Goal: Check status: Check status

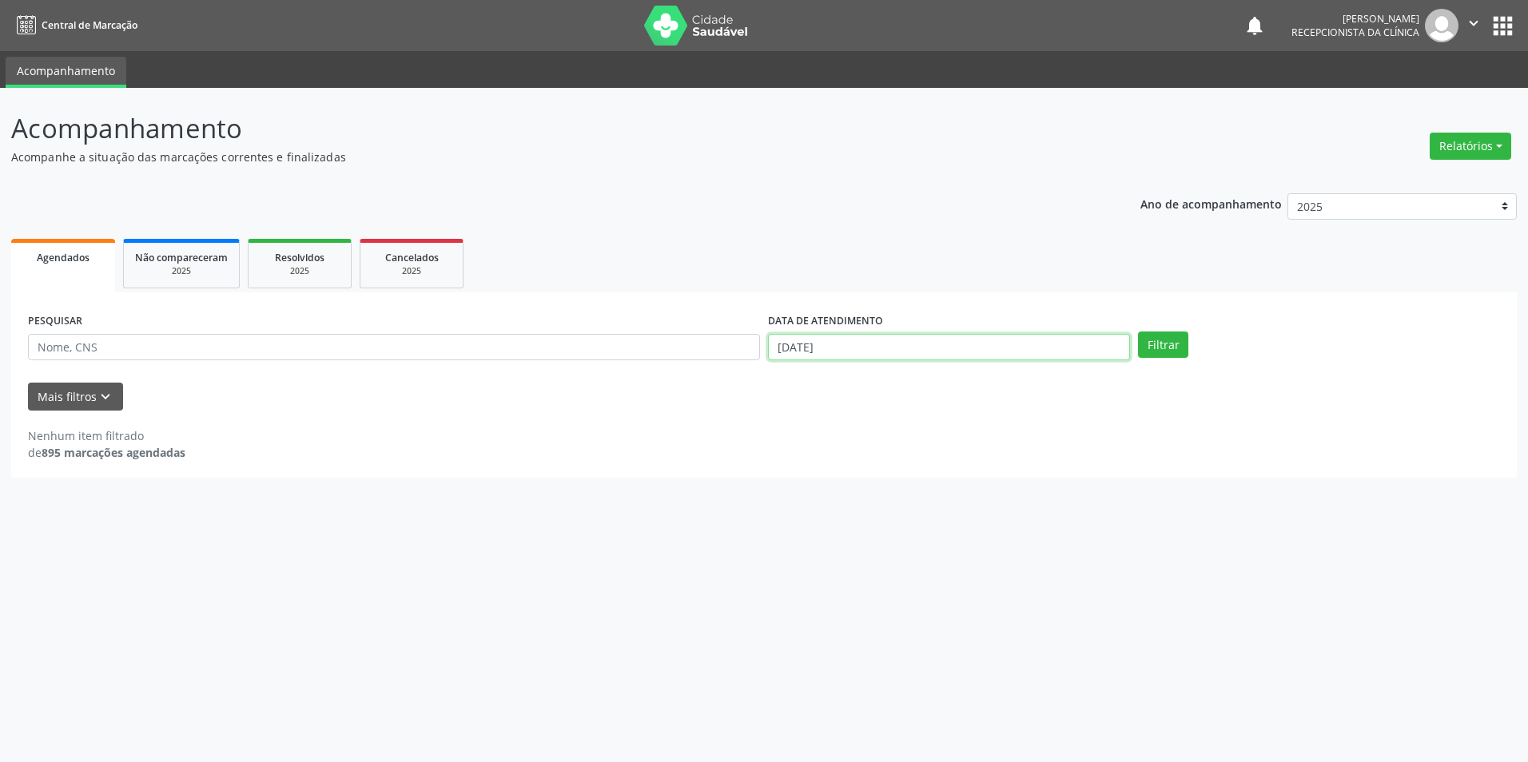
click at [974, 346] on input "[DATE]" at bounding box center [949, 347] width 362 height 27
click at [882, 429] on span "3" at bounding box center [884, 428] width 31 height 31
type input "[DATE]"
click at [882, 429] on span "3" at bounding box center [884, 428] width 31 height 31
click at [1142, 348] on button "Filtrar" at bounding box center [1163, 345] width 50 height 27
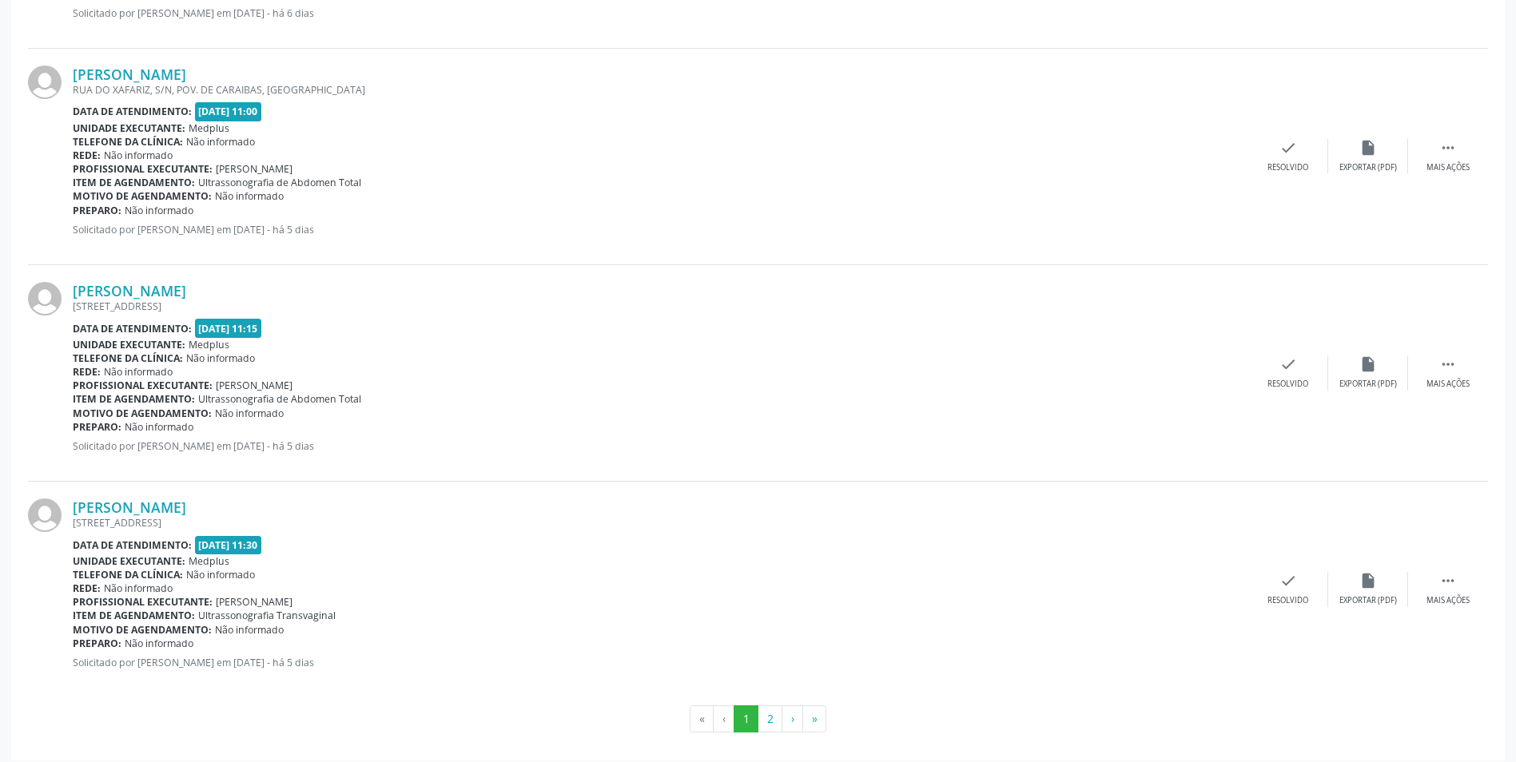
scroll to position [3034, 0]
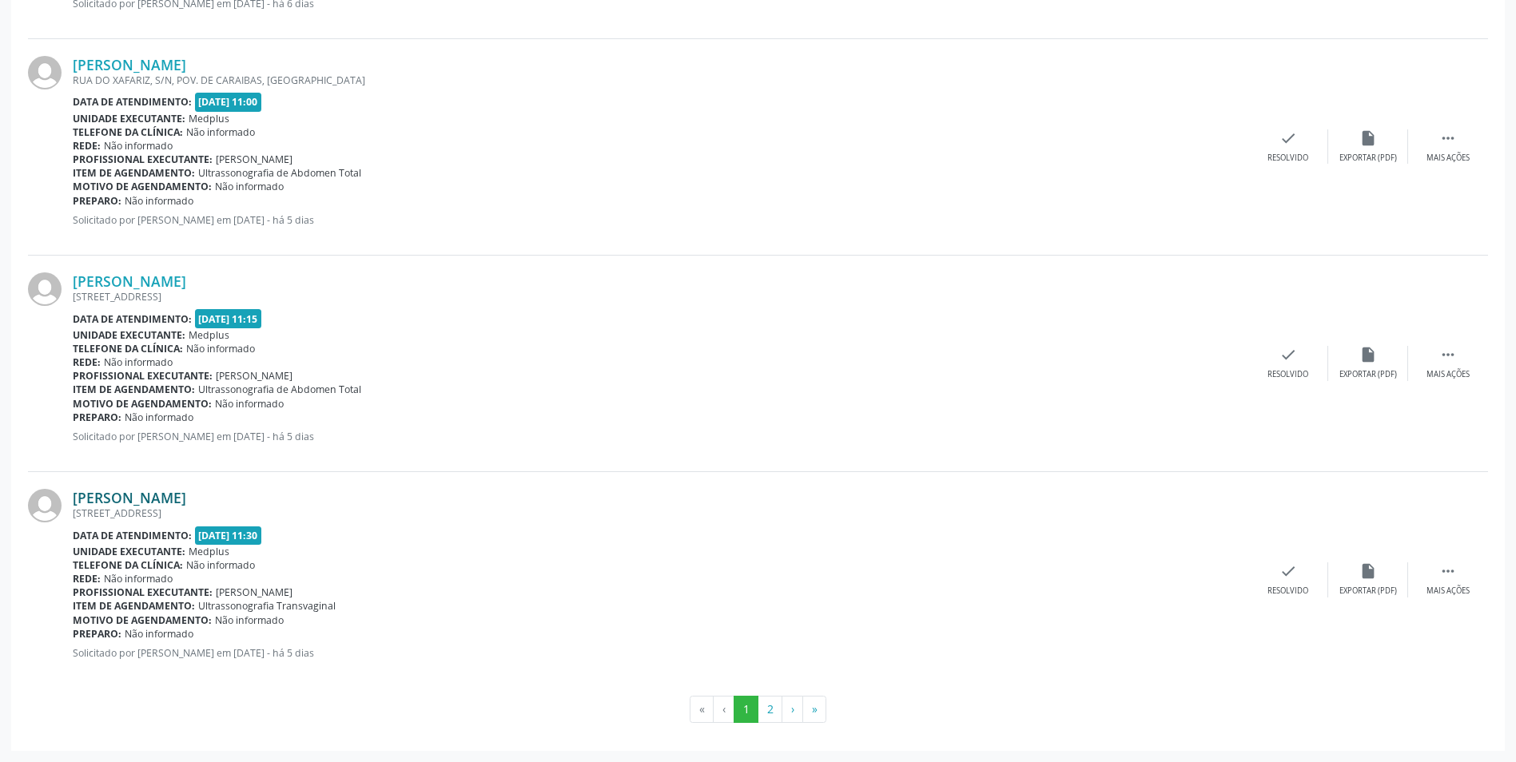
click at [142, 495] on link "[PERSON_NAME]" at bounding box center [129, 498] width 113 height 18
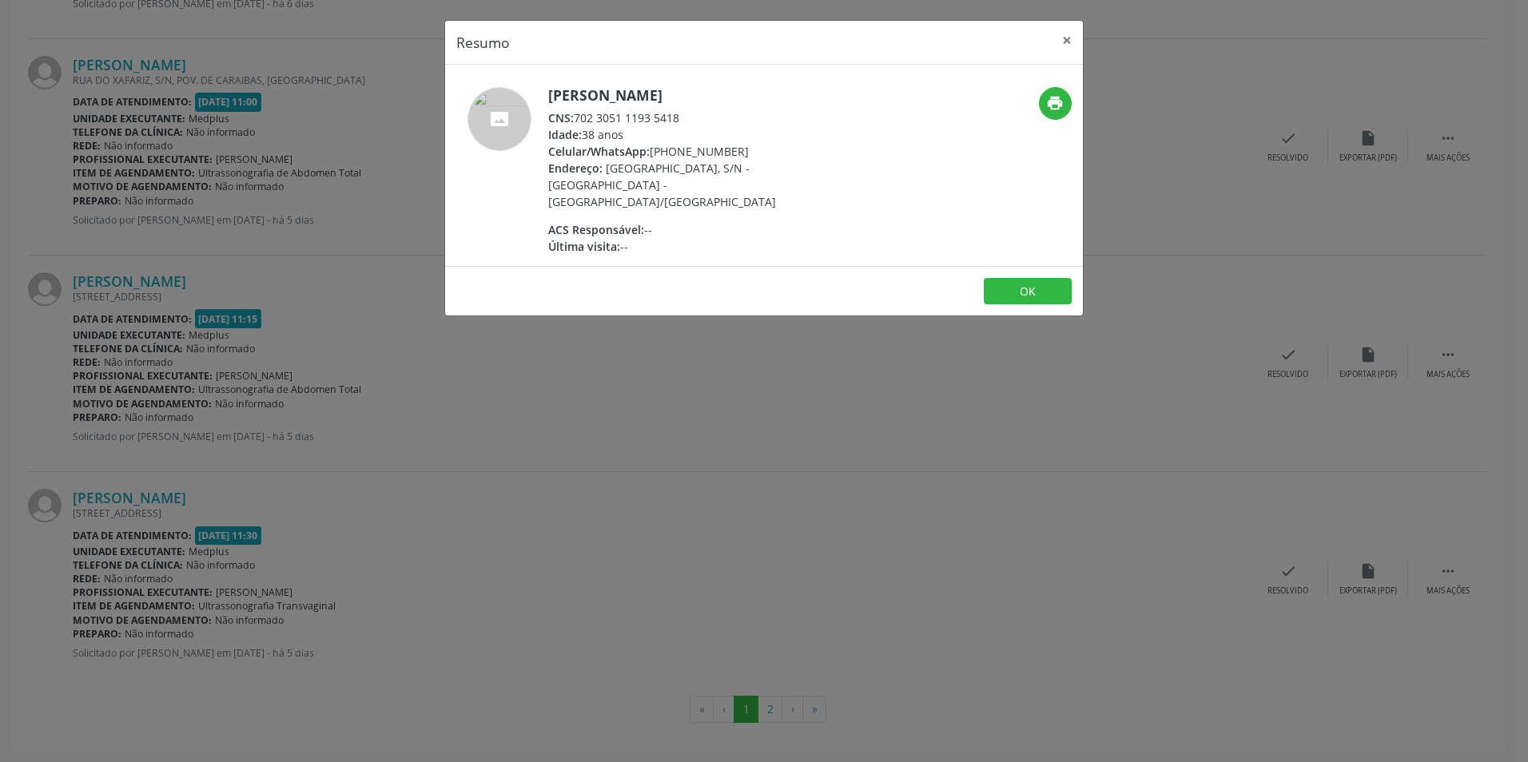
drag, startPoint x: 721, startPoint y: 477, endPoint x: 289, endPoint y: 412, distance: 436.2
click at [698, 477] on div "Resumo × [PERSON_NAME] CNS: 702 3051 1193 5418 Idade: 38 anos Celular/WhatsApp:…" at bounding box center [764, 381] width 1528 height 762
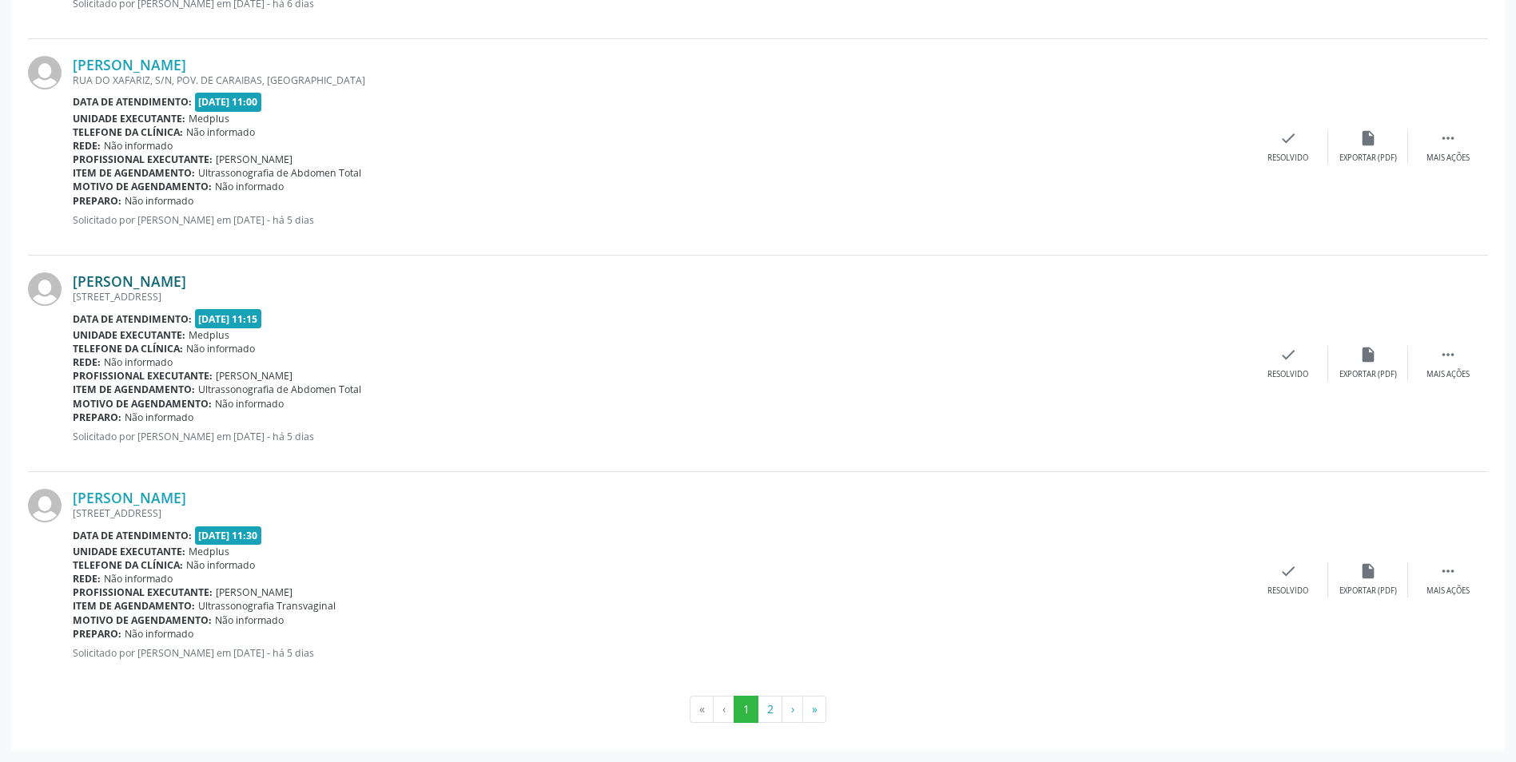
click at [186, 274] on link "[PERSON_NAME]" at bounding box center [129, 281] width 113 height 18
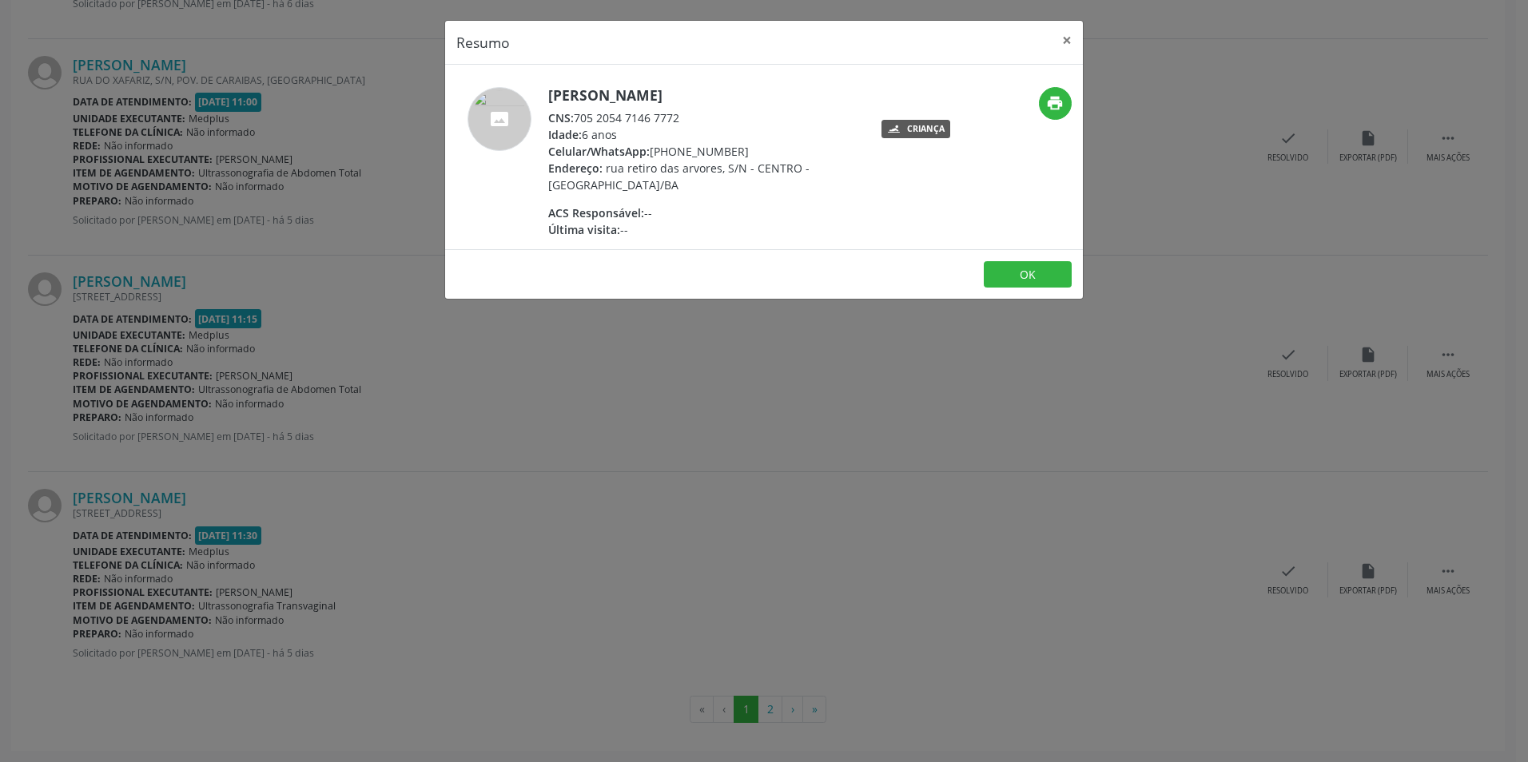
click at [811, 430] on div "Resumo × [PERSON_NAME] CNS: 705 2054 7146 7772 Idade: 6 anos Celular/WhatsApp: …" at bounding box center [764, 381] width 1528 height 762
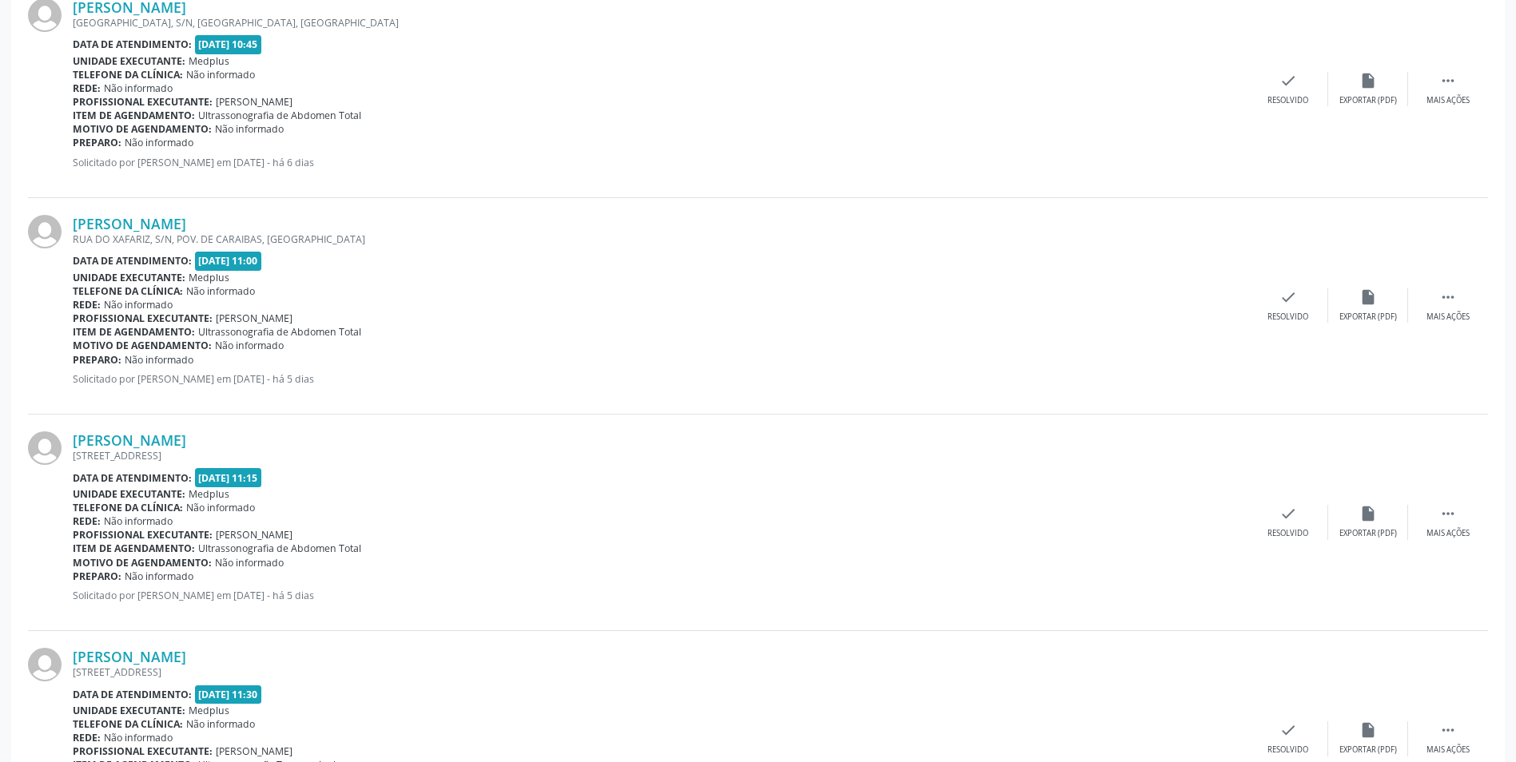
scroll to position [2874, 0]
click at [170, 230] on link "[PERSON_NAME]" at bounding box center [129, 225] width 113 height 18
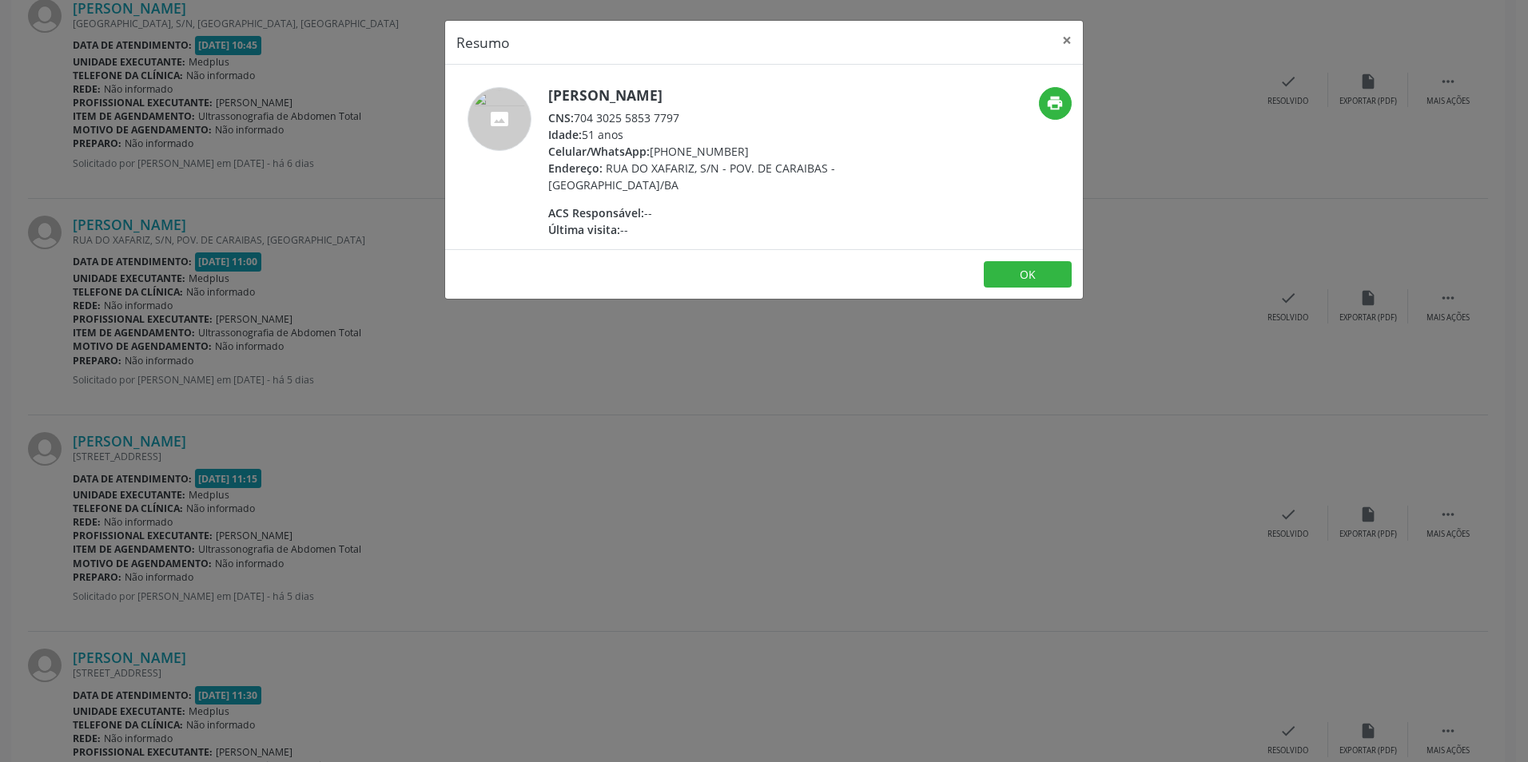
click at [741, 416] on div "Resumo × [PERSON_NAME] CNS: 704 3025 5853 7797 Idade: 51 anos Celular/WhatsApp:…" at bounding box center [764, 381] width 1528 height 762
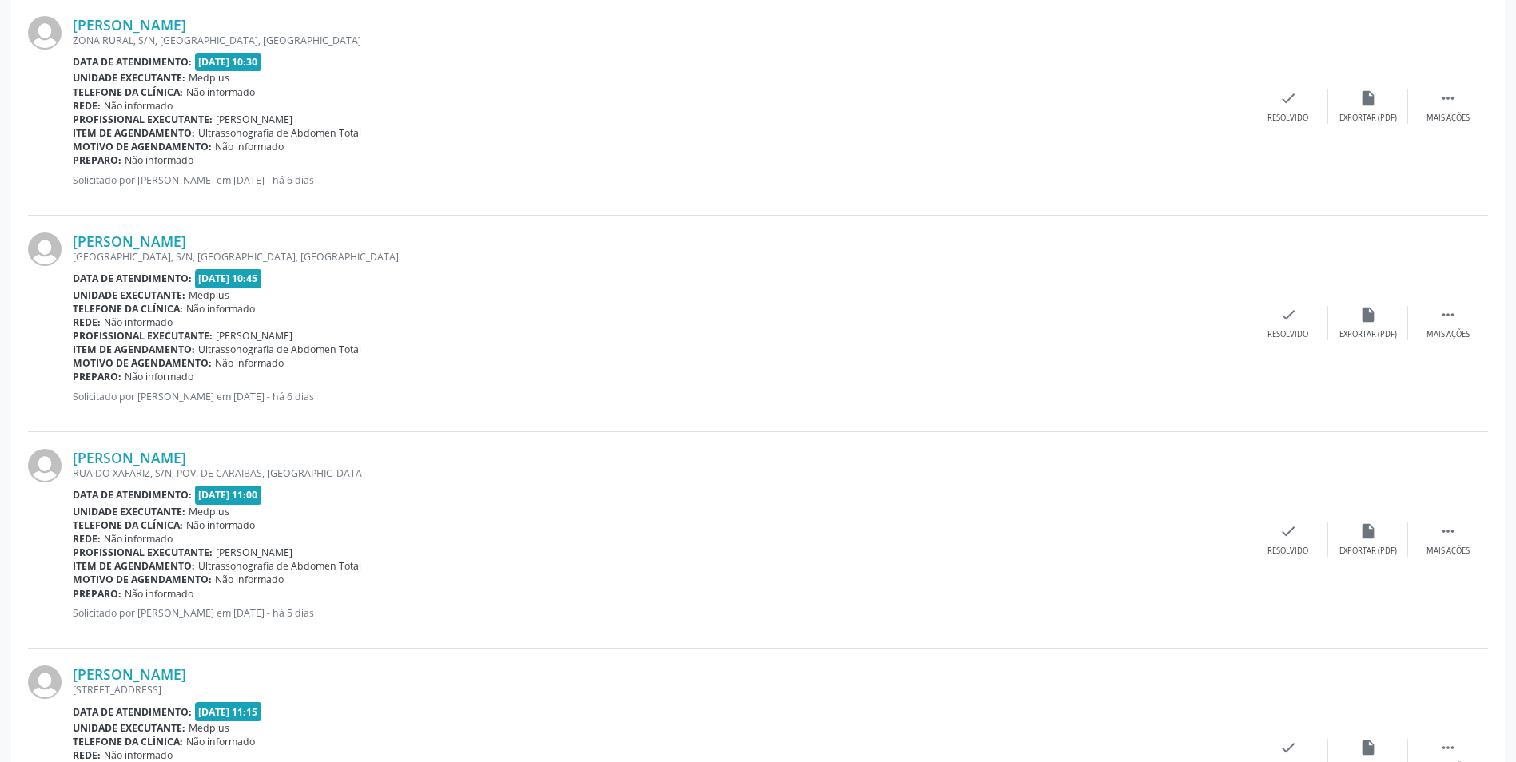
scroll to position [2635, 0]
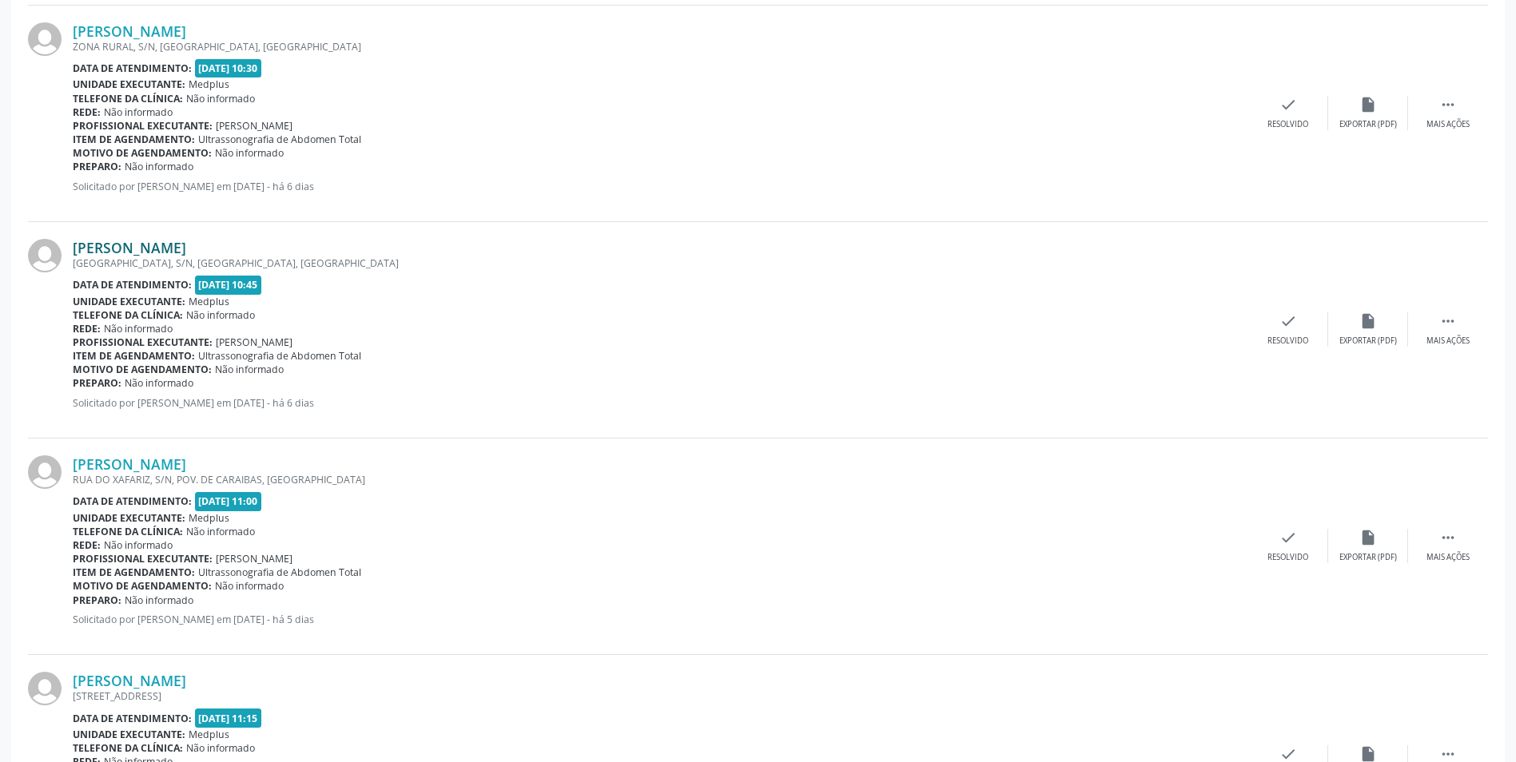
click at [186, 244] on link "[PERSON_NAME]" at bounding box center [129, 248] width 113 height 18
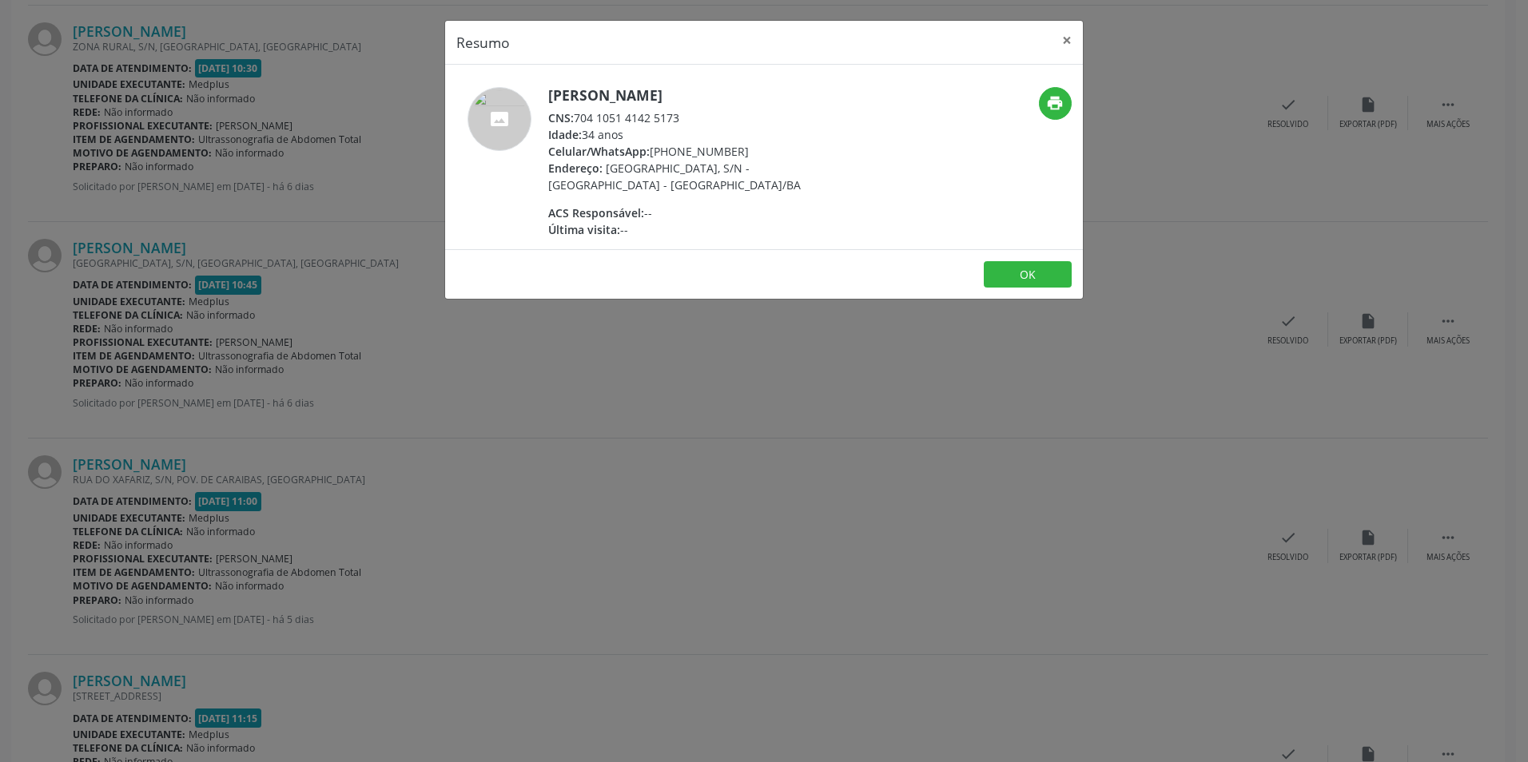
click at [793, 415] on div "Resumo × [PERSON_NAME] CNS: 704 1051 4142 5173 Idade: 34 anos Celular/WhatsApp:…" at bounding box center [764, 381] width 1528 height 762
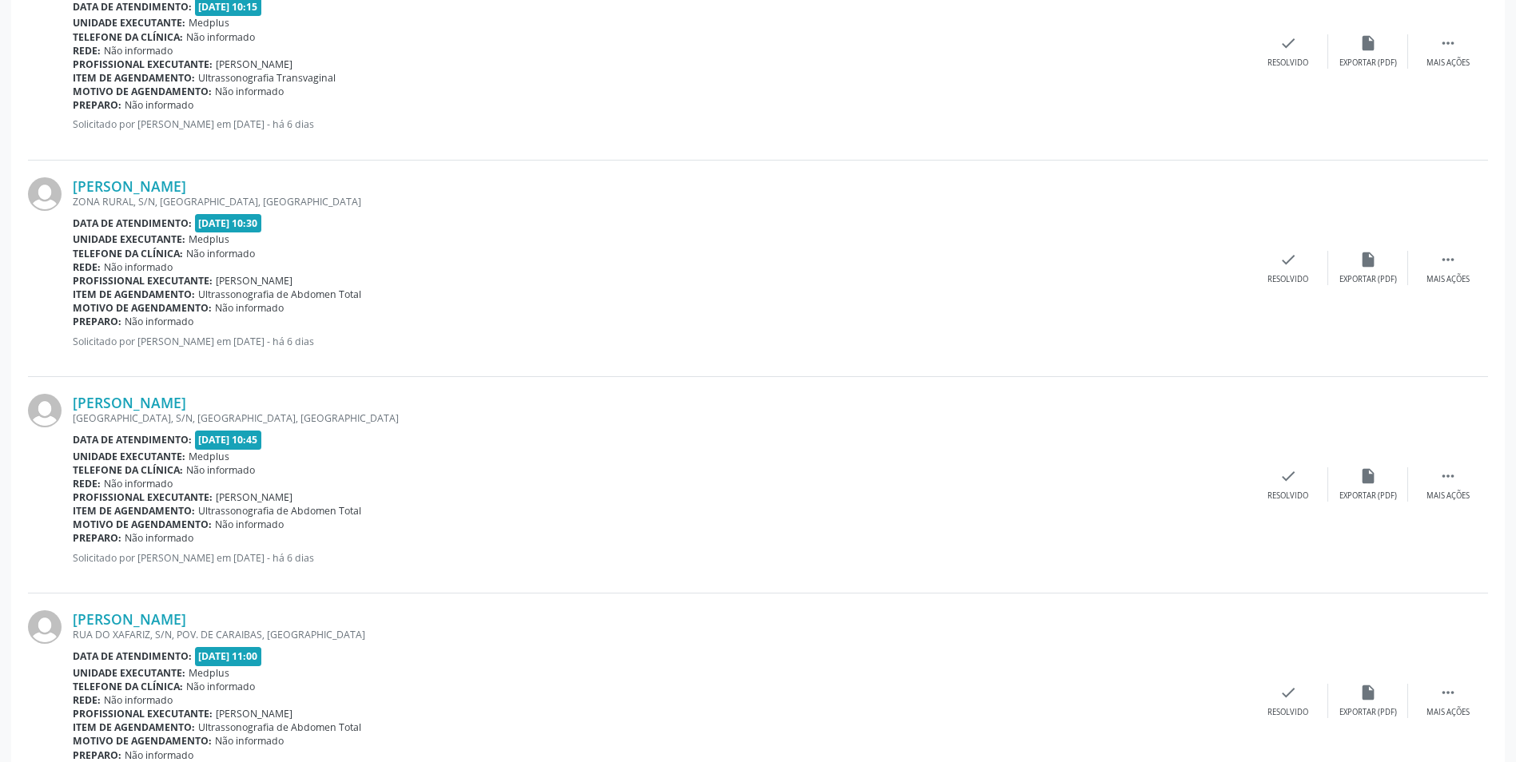
scroll to position [2475, 0]
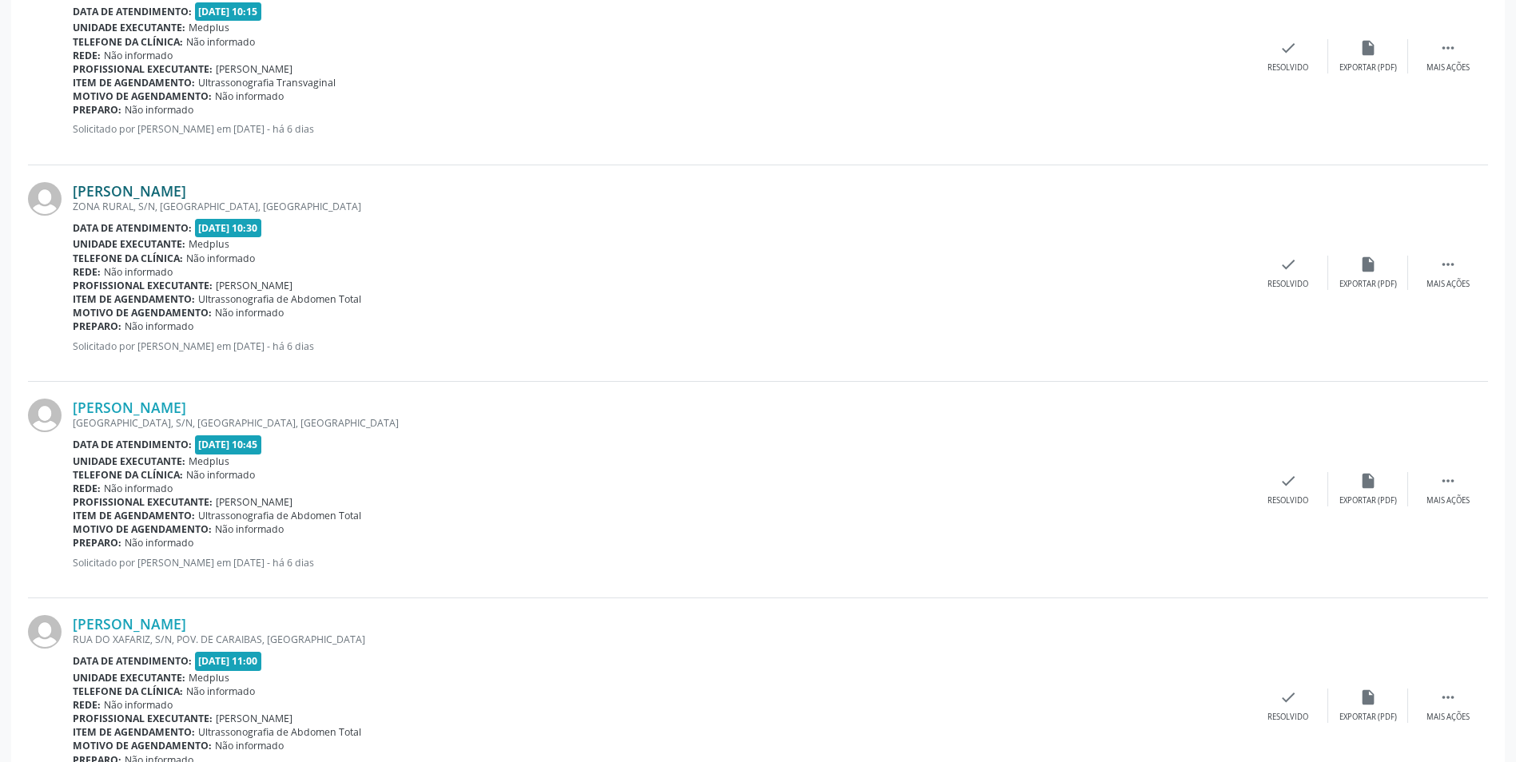
click at [186, 185] on link "[PERSON_NAME]" at bounding box center [129, 191] width 113 height 18
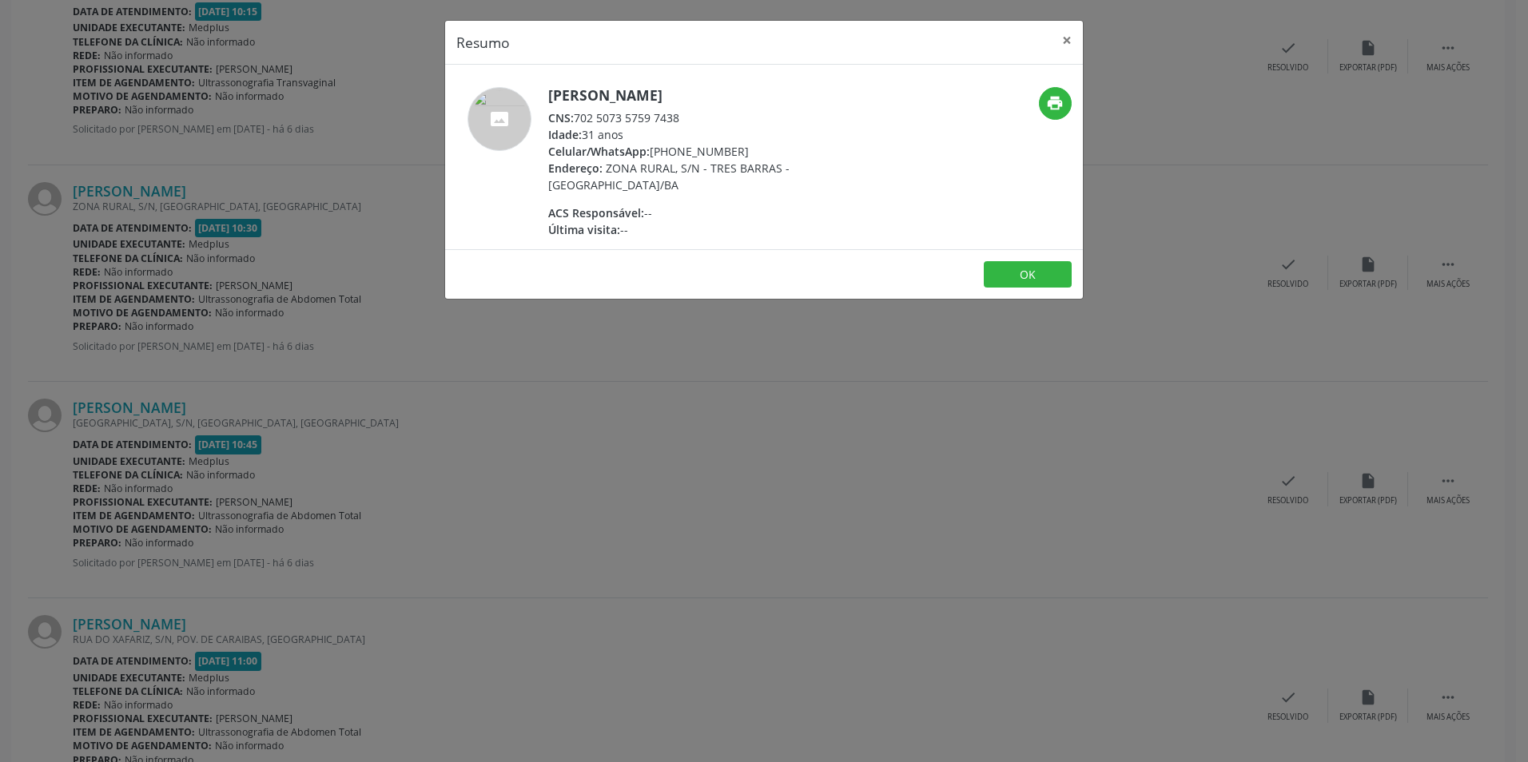
click at [769, 424] on div "Resumo × [PERSON_NAME] CNS: 702 5073 5759 7438 Idade: 31 anos Celular/WhatsApp:…" at bounding box center [764, 381] width 1528 height 762
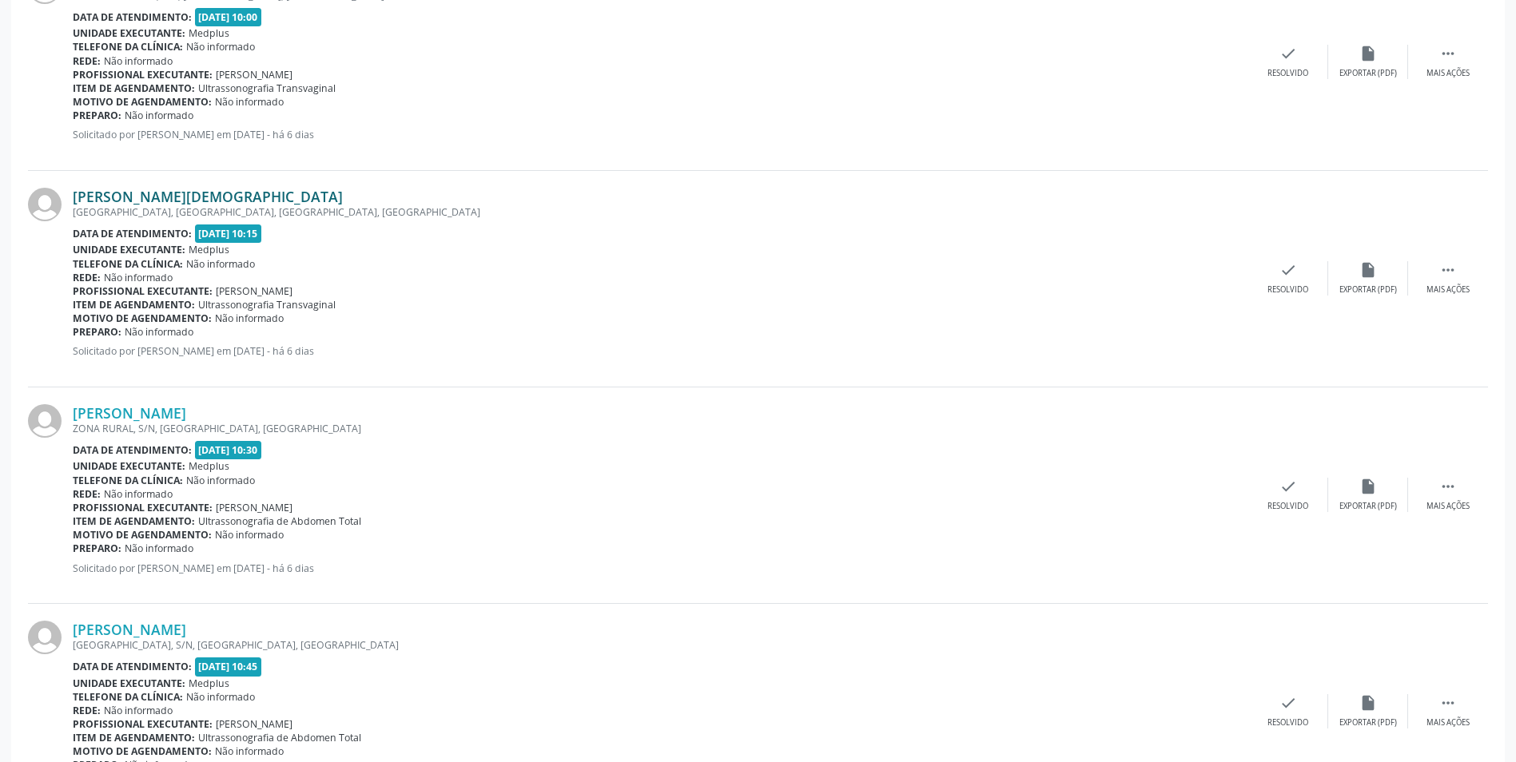
scroll to position [2235, 0]
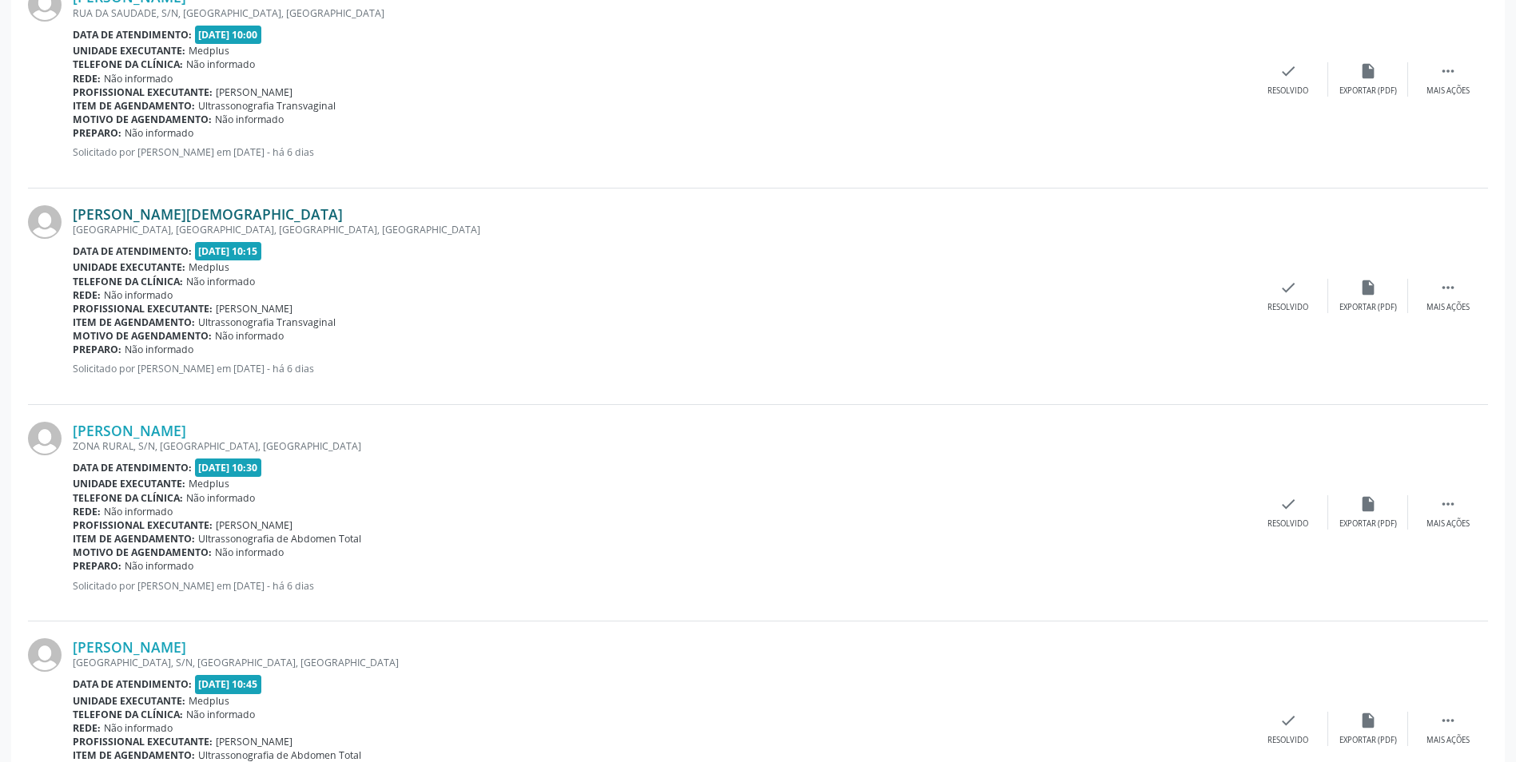
click at [177, 208] on link "[PERSON_NAME][DEMOGRAPHIC_DATA]" at bounding box center [208, 214] width 270 height 18
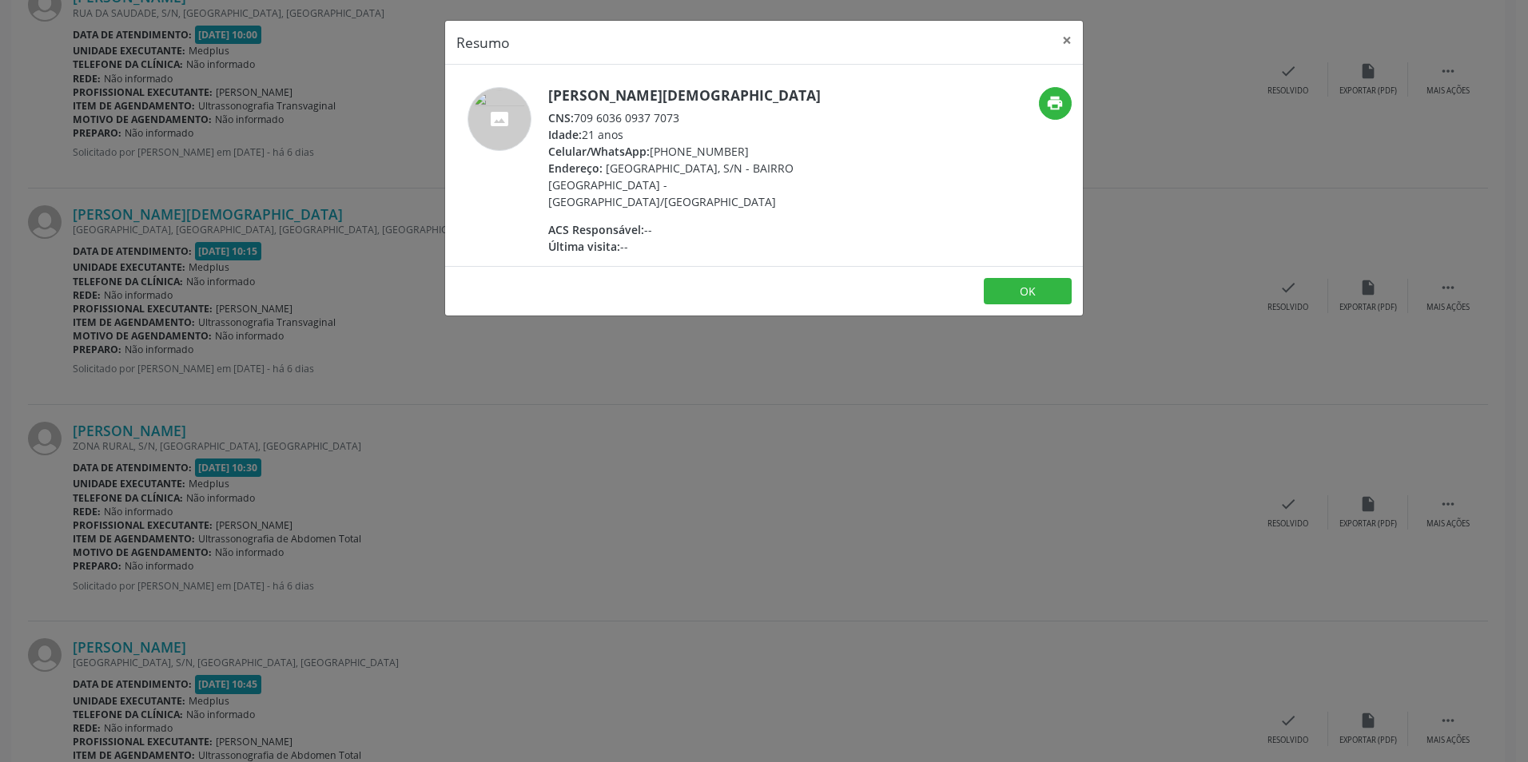
click at [614, 447] on div "Resumo × [PERSON_NAME] CNS: 709 6036 0937 7073 Idade: 21 anos Celular/WhatsApp:…" at bounding box center [764, 381] width 1528 height 762
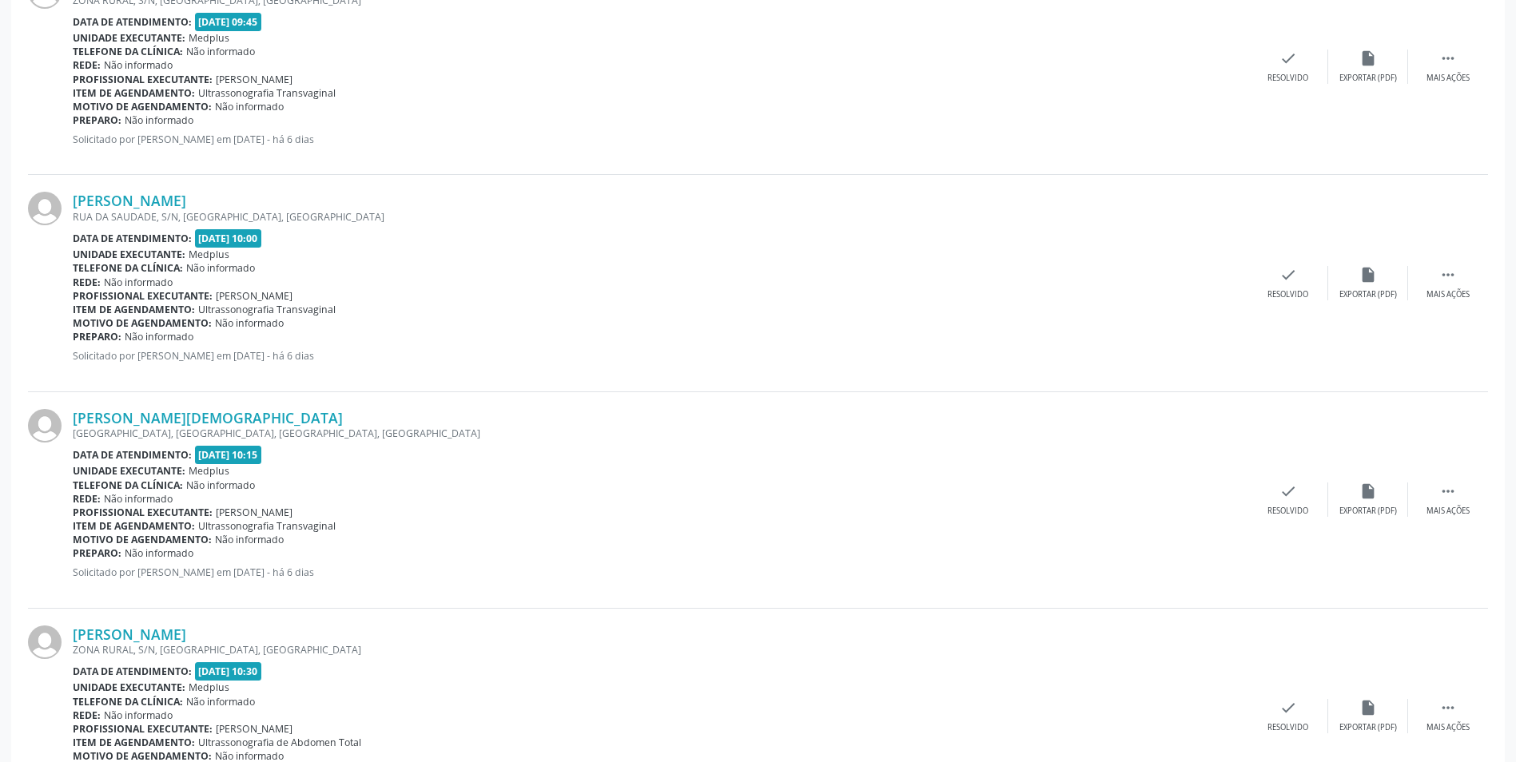
scroll to position [1996, 0]
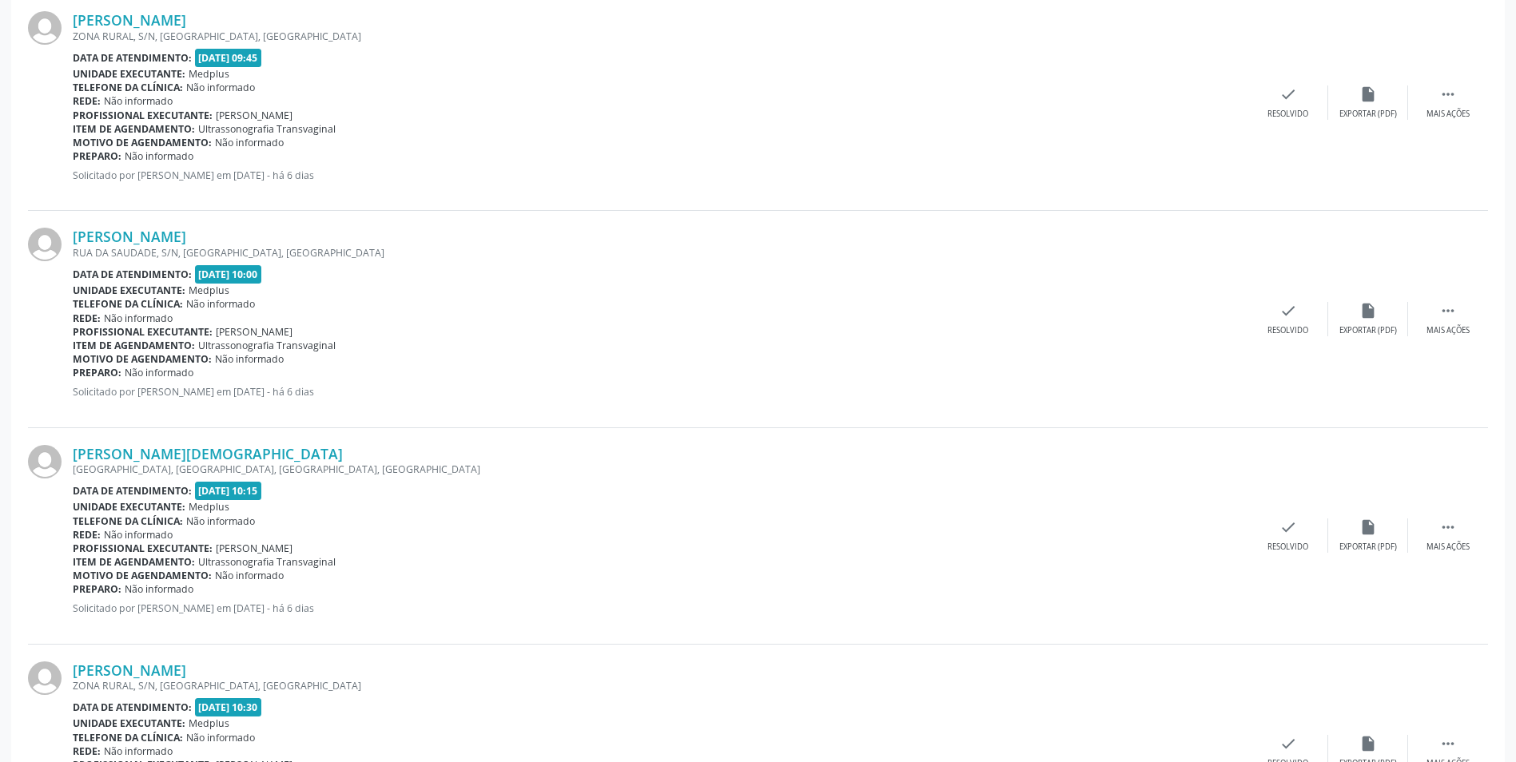
click at [149, 227] on div "[PERSON_NAME] [GEOGRAPHIC_DATA], [GEOGRAPHIC_DATA], [GEOGRAPHIC_DATA], [GEOGRAP…" at bounding box center [758, 319] width 1460 height 217
click at [155, 239] on link "[PERSON_NAME]" at bounding box center [129, 237] width 113 height 18
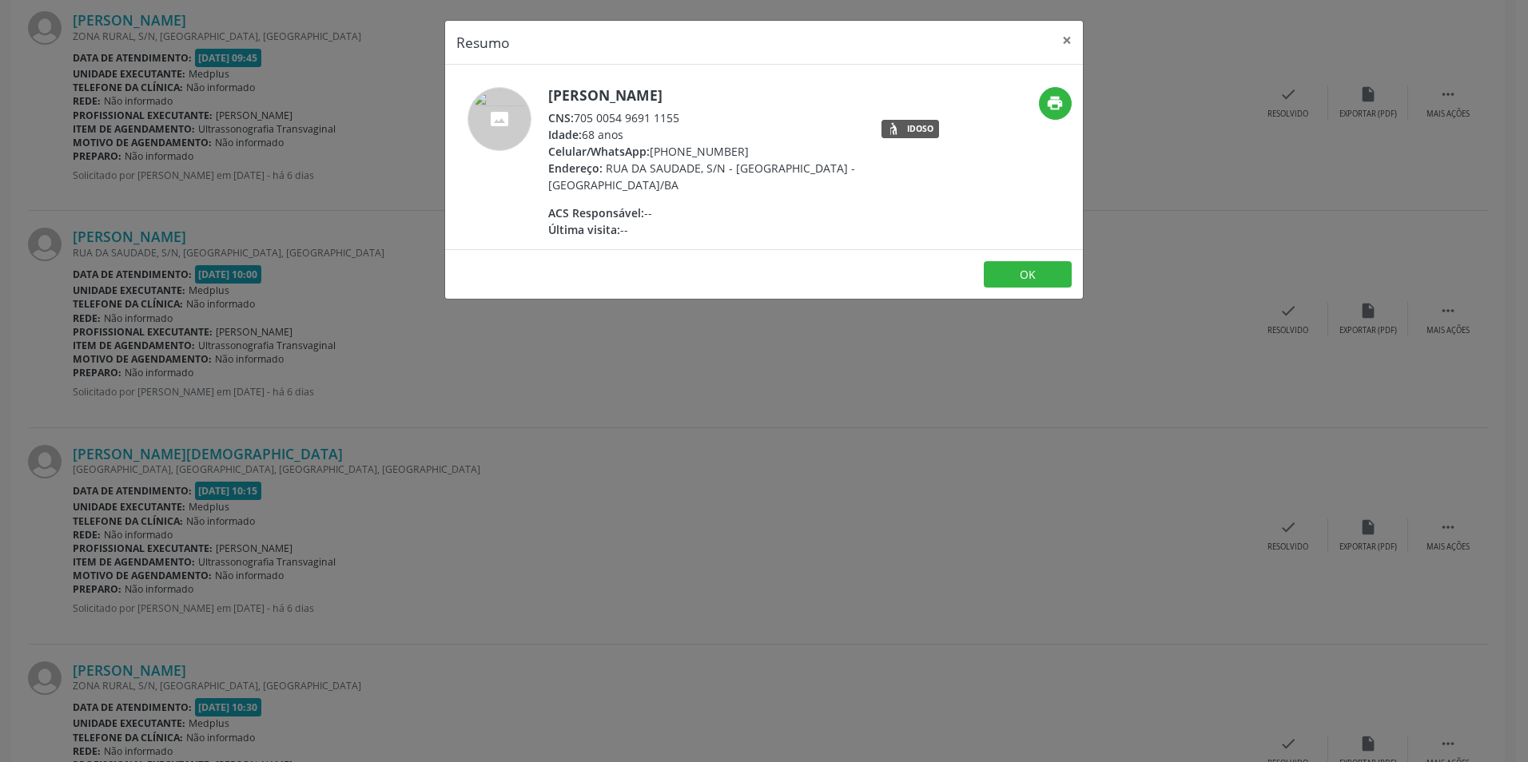
click at [801, 412] on div "Resumo × [PERSON_NAME] CNS: 705 0054 9691 1155 Idade: 68 anos Celular/WhatsApp:…" at bounding box center [764, 381] width 1528 height 762
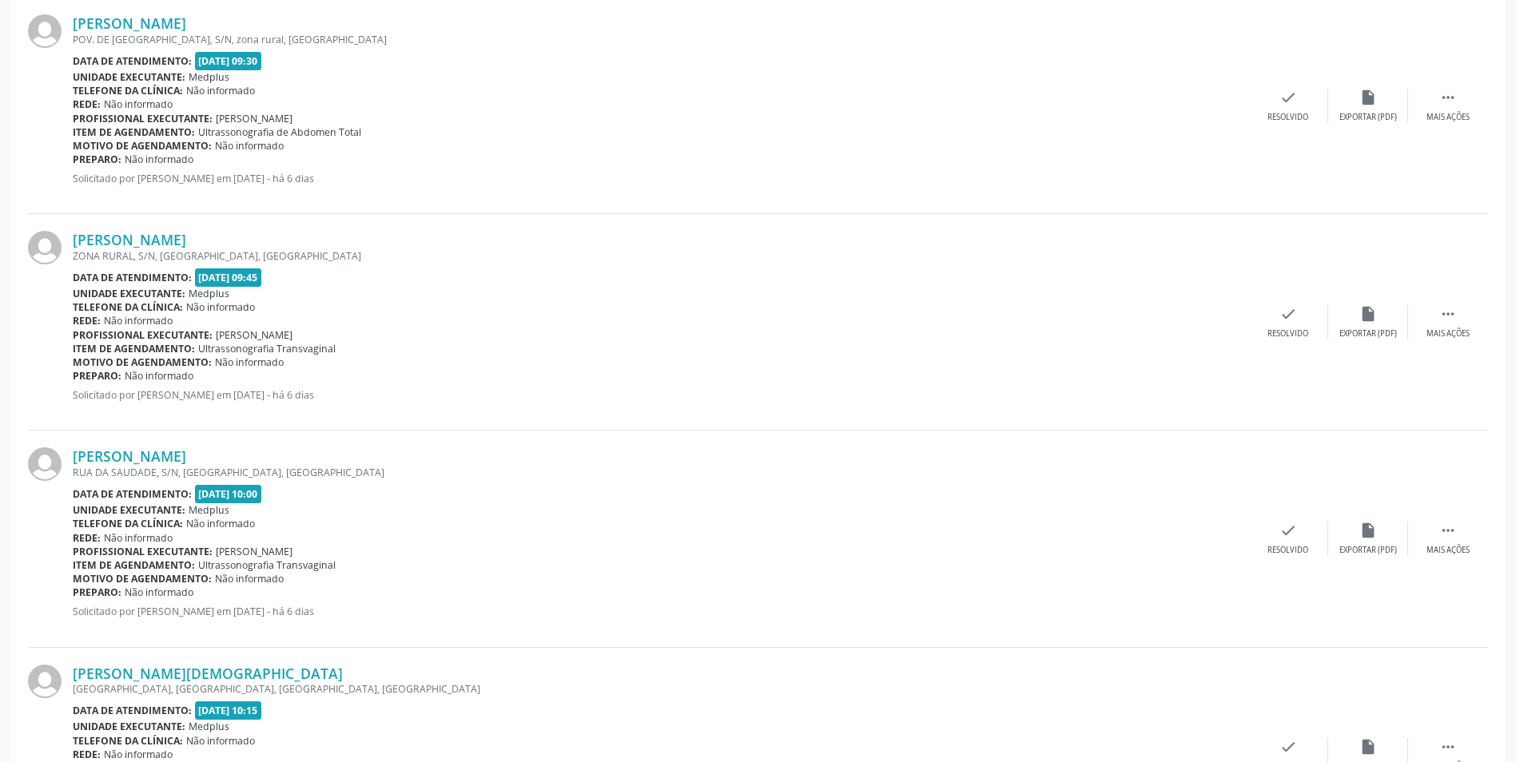
scroll to position [1756, 0]
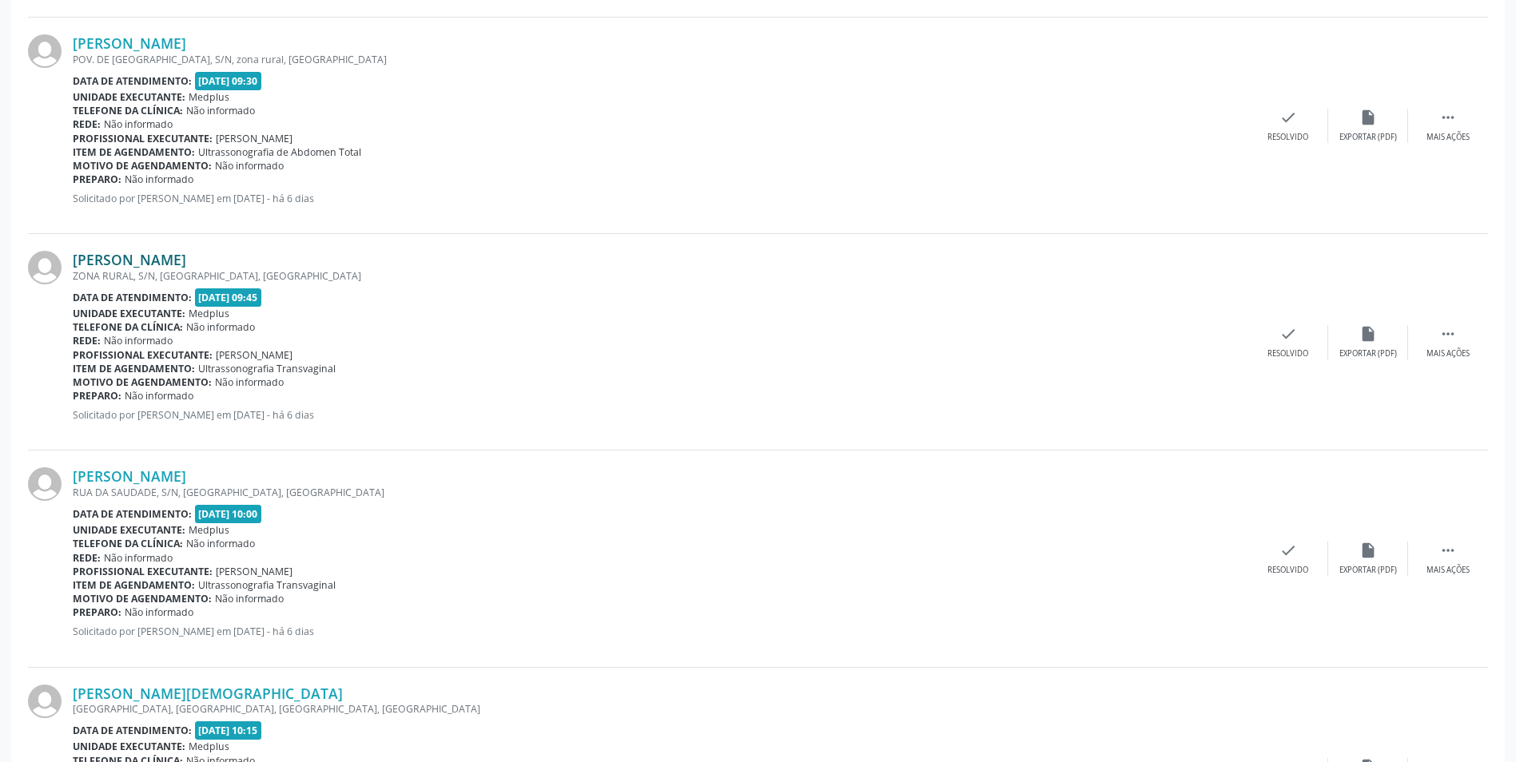
click at [186, 258] on link "[PERSON_NAME]" at bounding box center [129, 260] width 113 height 18
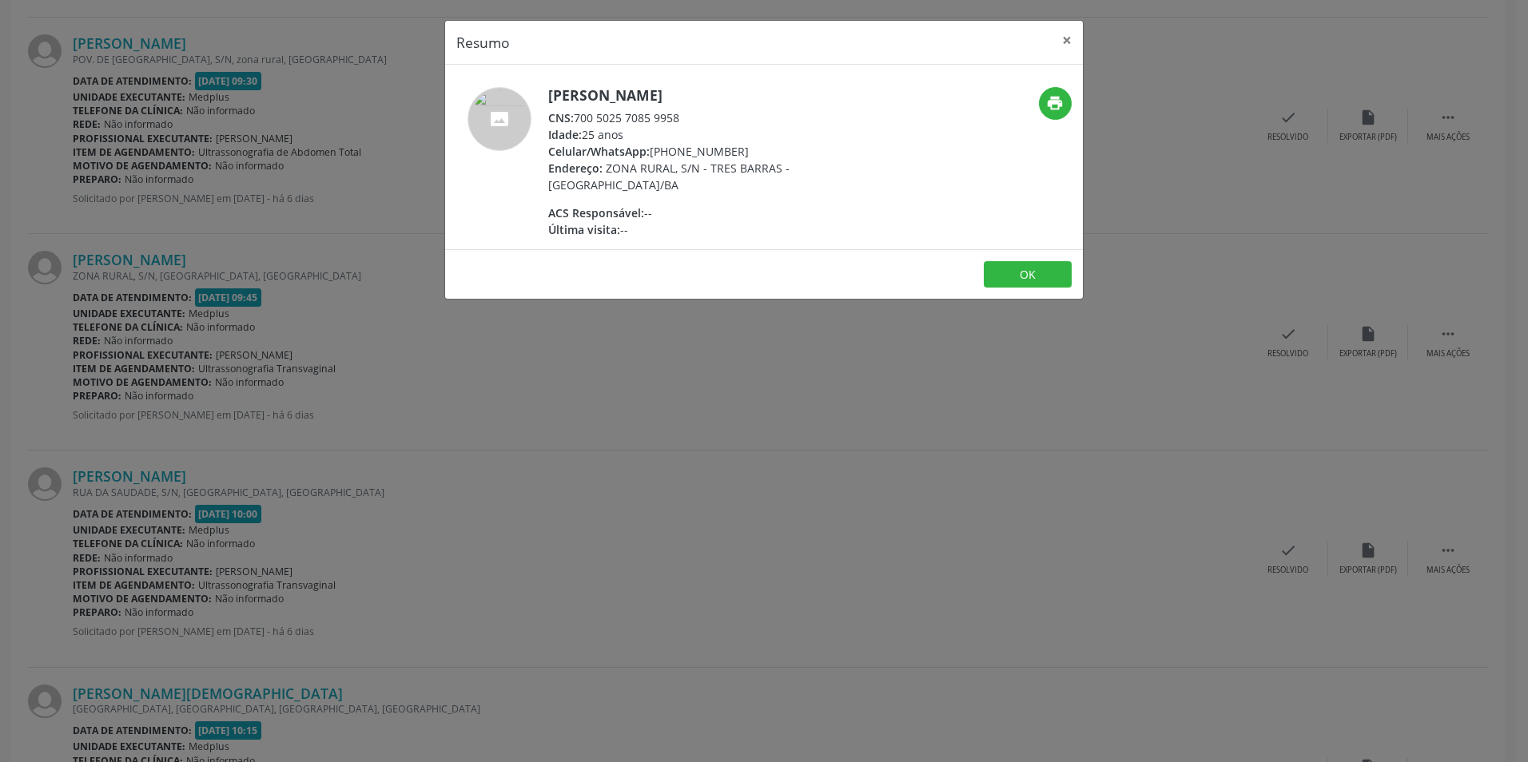
click at [787, 374] on div "Resumo × [PERSON_NAME] CNS: 700 5025 7085 9958 Idade: 25 anos Celular/WhatsApp:…" at bounding box center [764, 381] width 1528 height 762
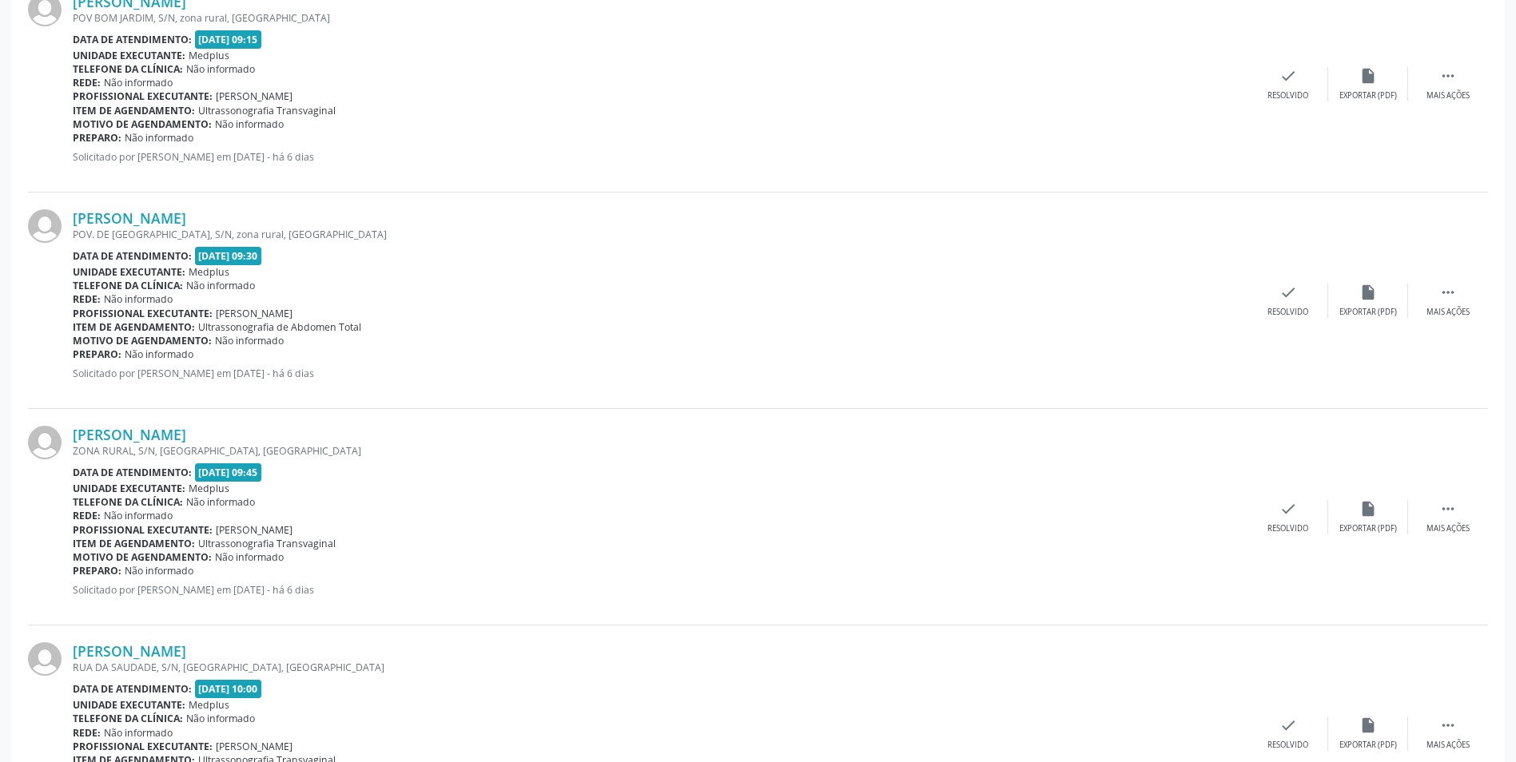
scroll to position [1516, 0]
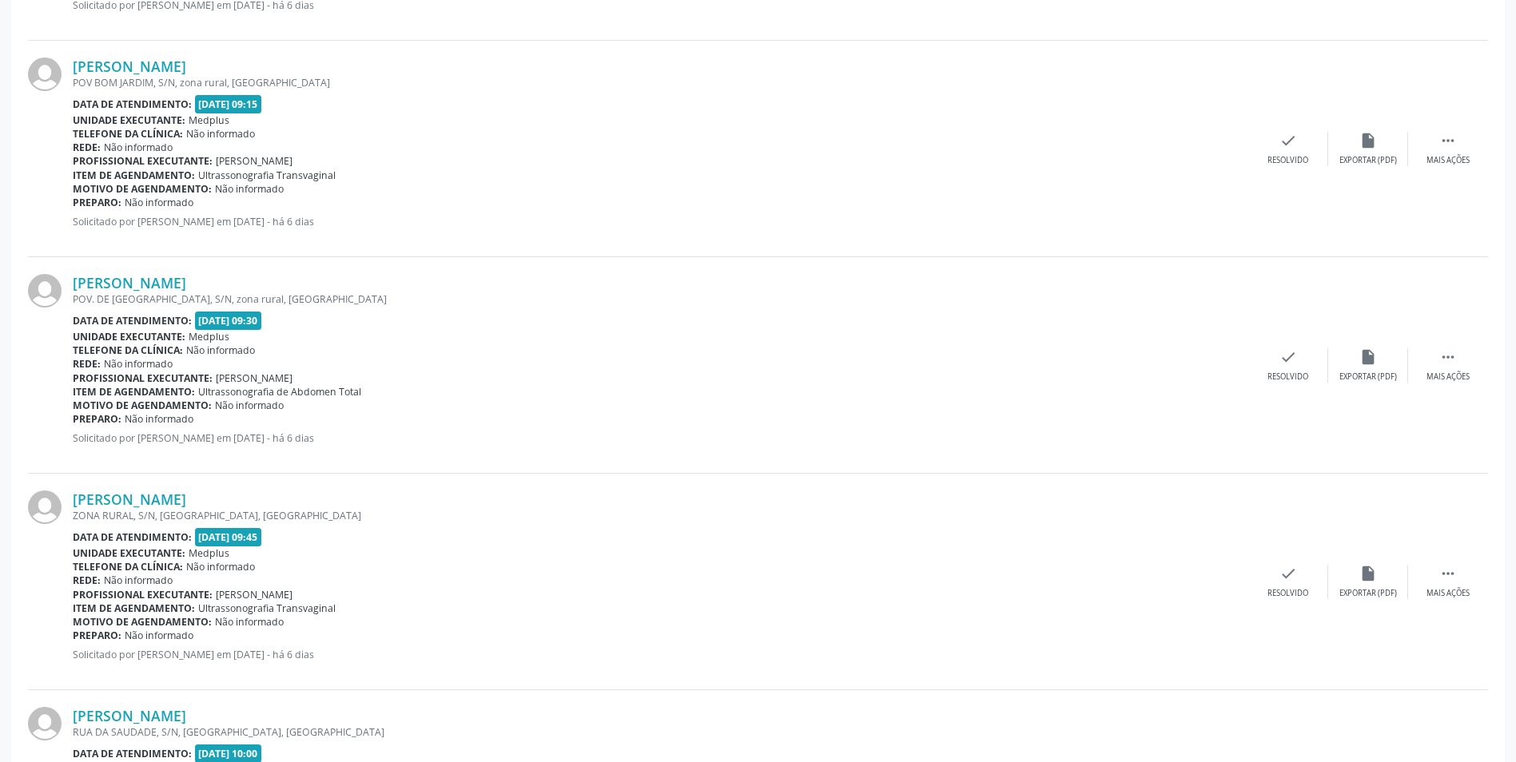
click at [126, 295] on div "POV. DE [GEOGRAPHIC_DATA], S/N, zona rural, [GEOGRAPHIC_DATA]" at bounding box center [660, 299] width 1175 height 14
click at [127, 288] on link "[PERSON_NAME]" at bounding box center [129, 283] width 113 height 18
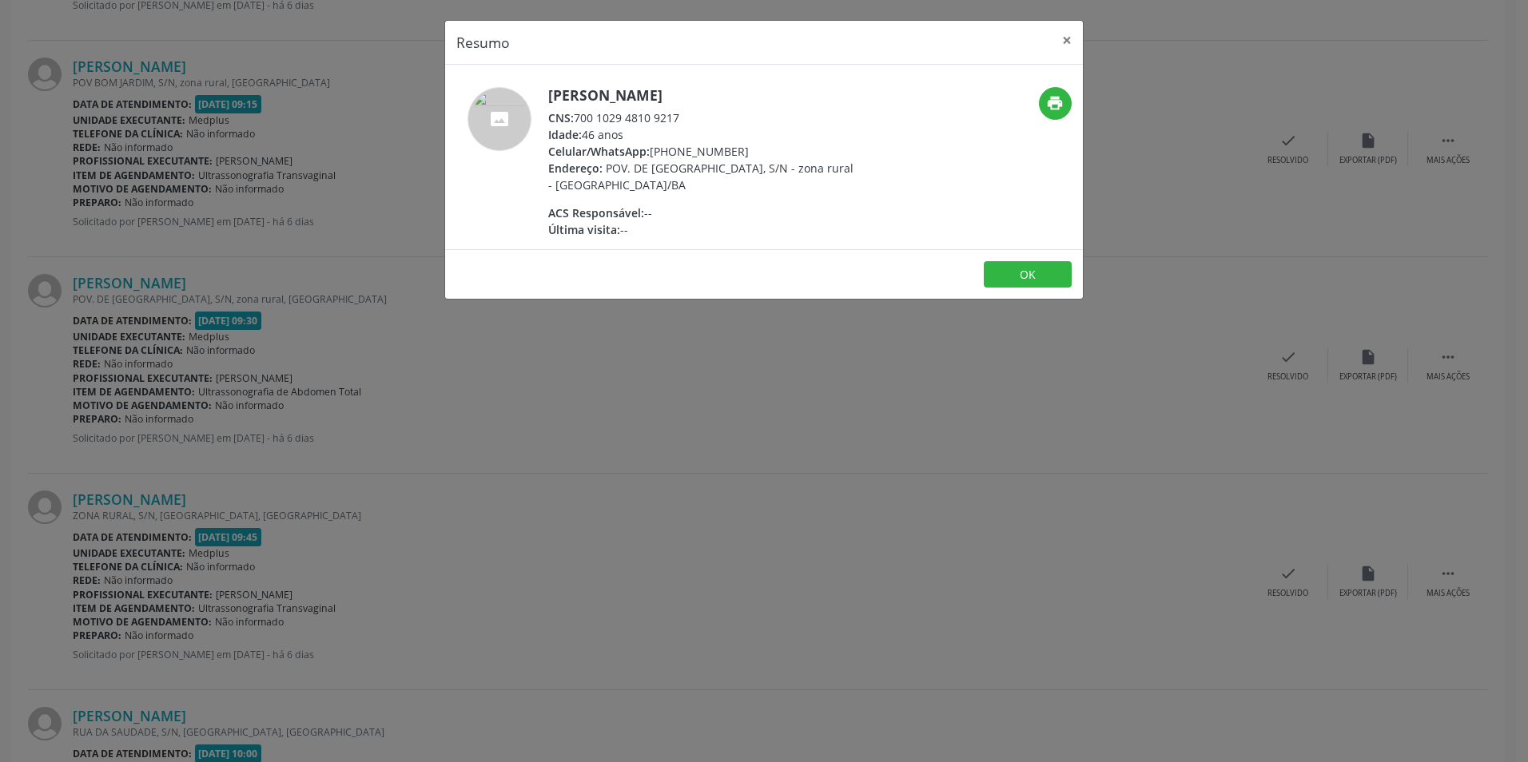
click at [545, 387] on div "Resumo × [PERSON_NAME] CNS: 700 1029 4810 9217 Idade: 46 anos Celular/WhatsApp:…" at bounding box center [764, 381] width 1528 height 762
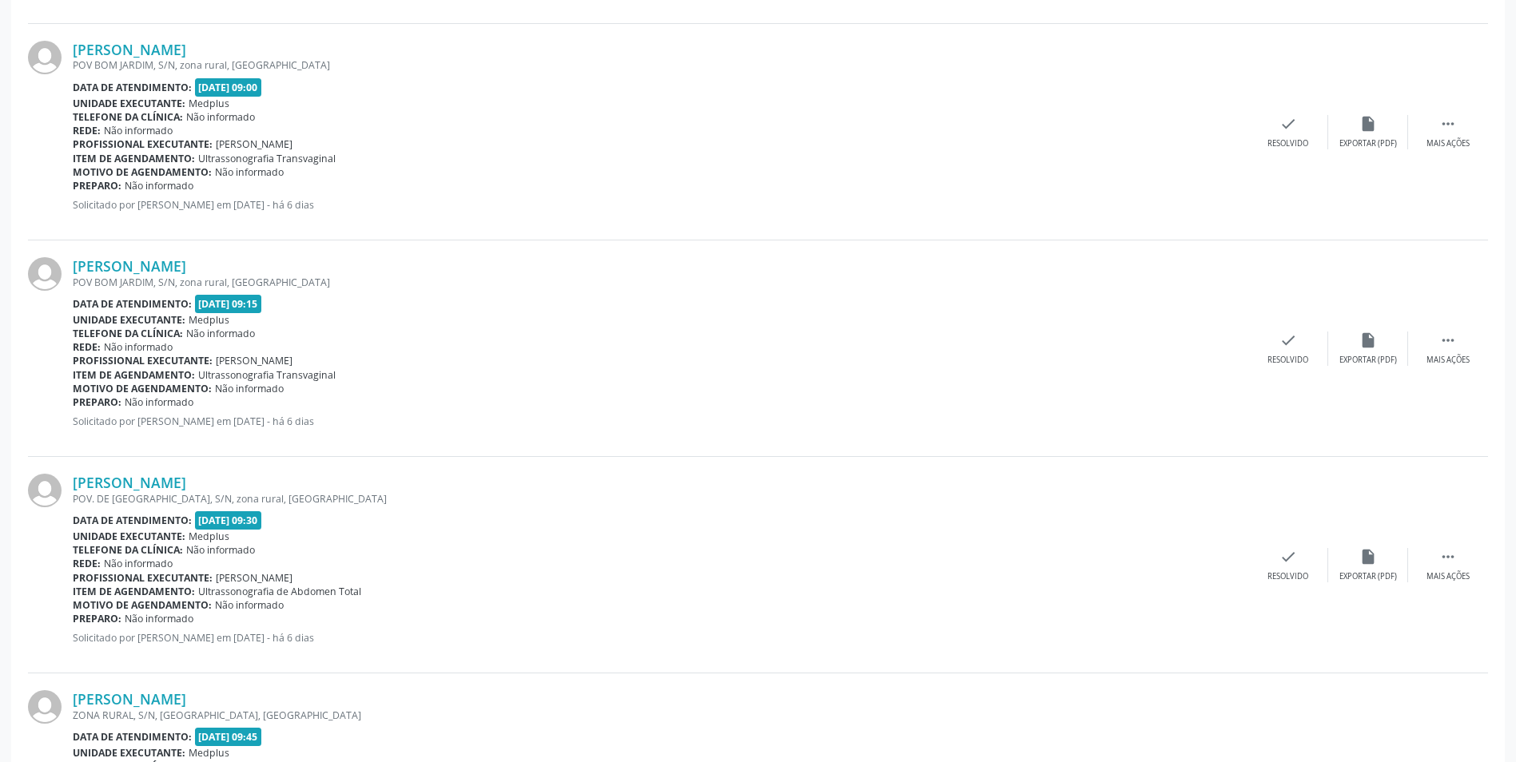
scroll to position [1277, 0]
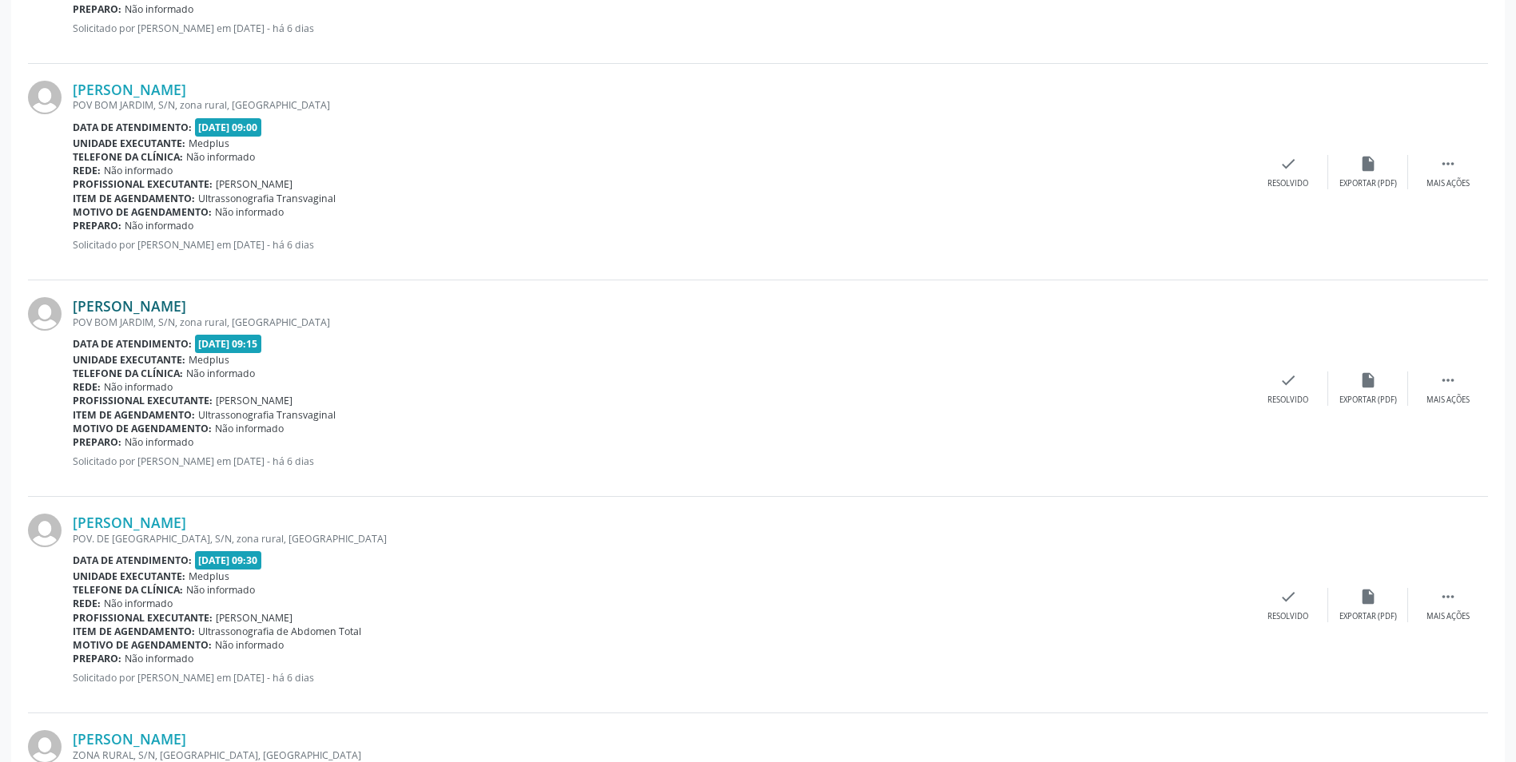
click at [124, 309] on link "[PERSON_NAME]" at bounding box center [129, 306] width 113 height 18
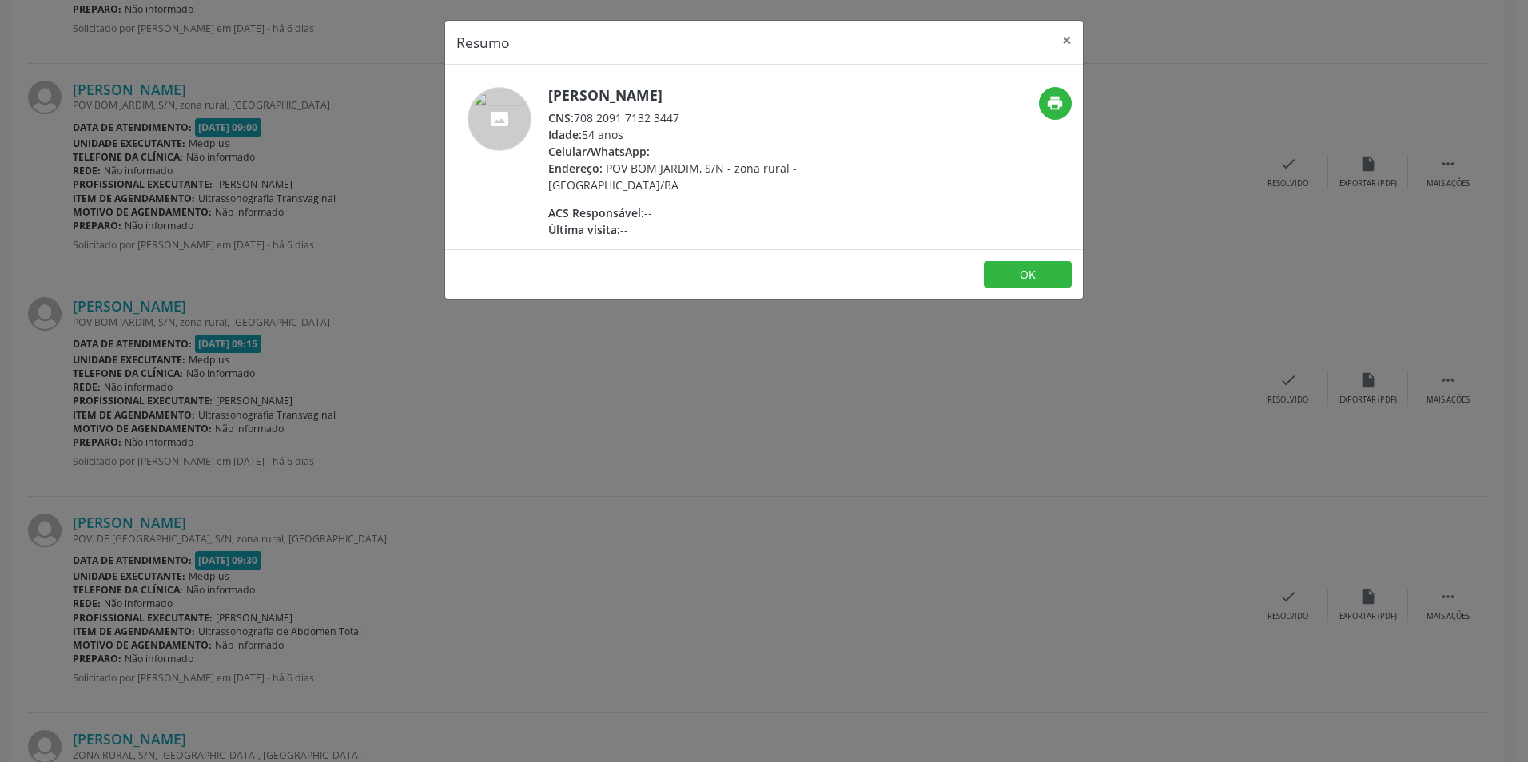
click at [650, 431] on div "Resumo × [PERSON_NAME] CNS: 708 2091 7132 3447 Idade: 54 anos Celular/WhatsApp:…" at bounding box center [764, 381] width 1528 height 762
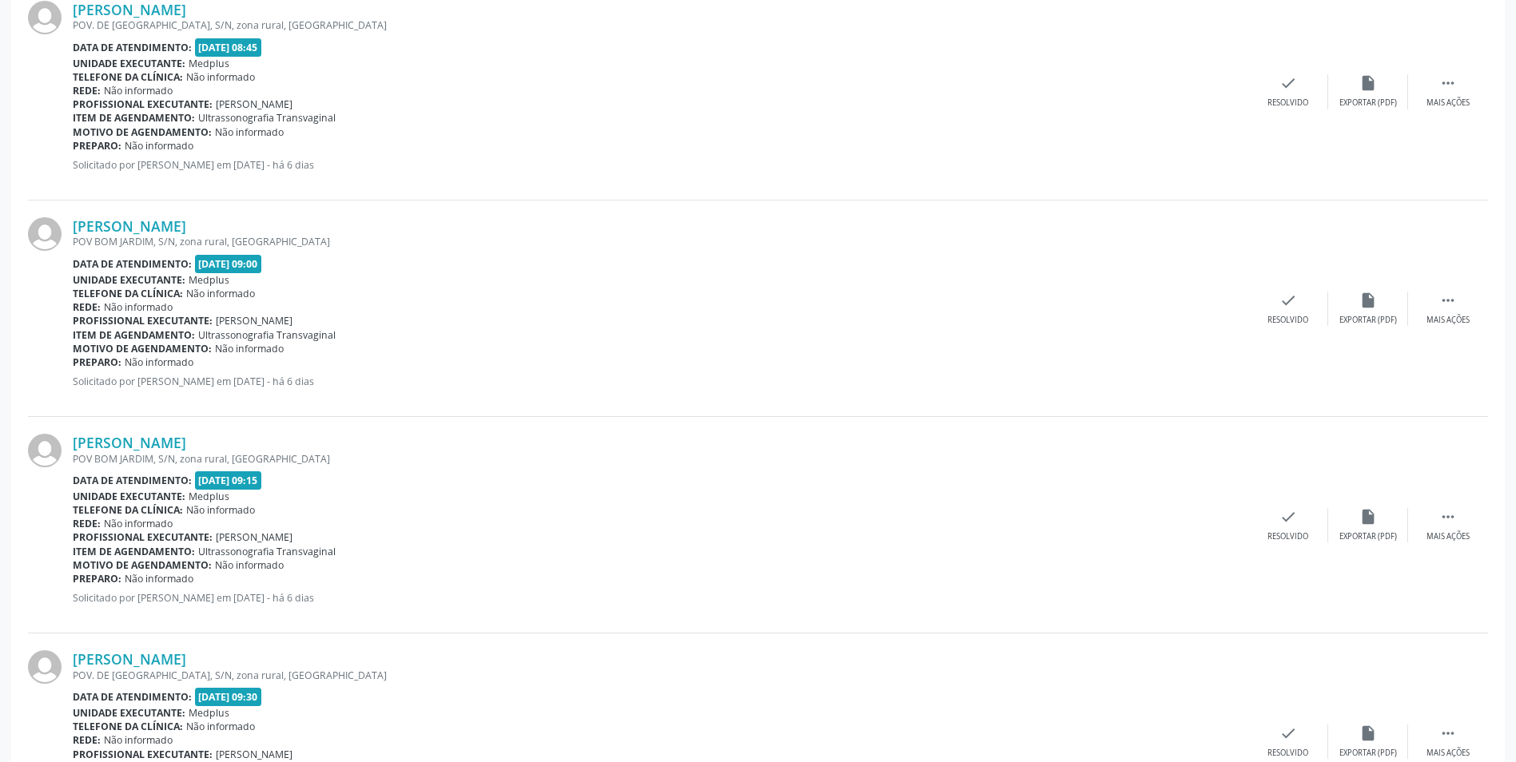
scroll to position [1117, 0]
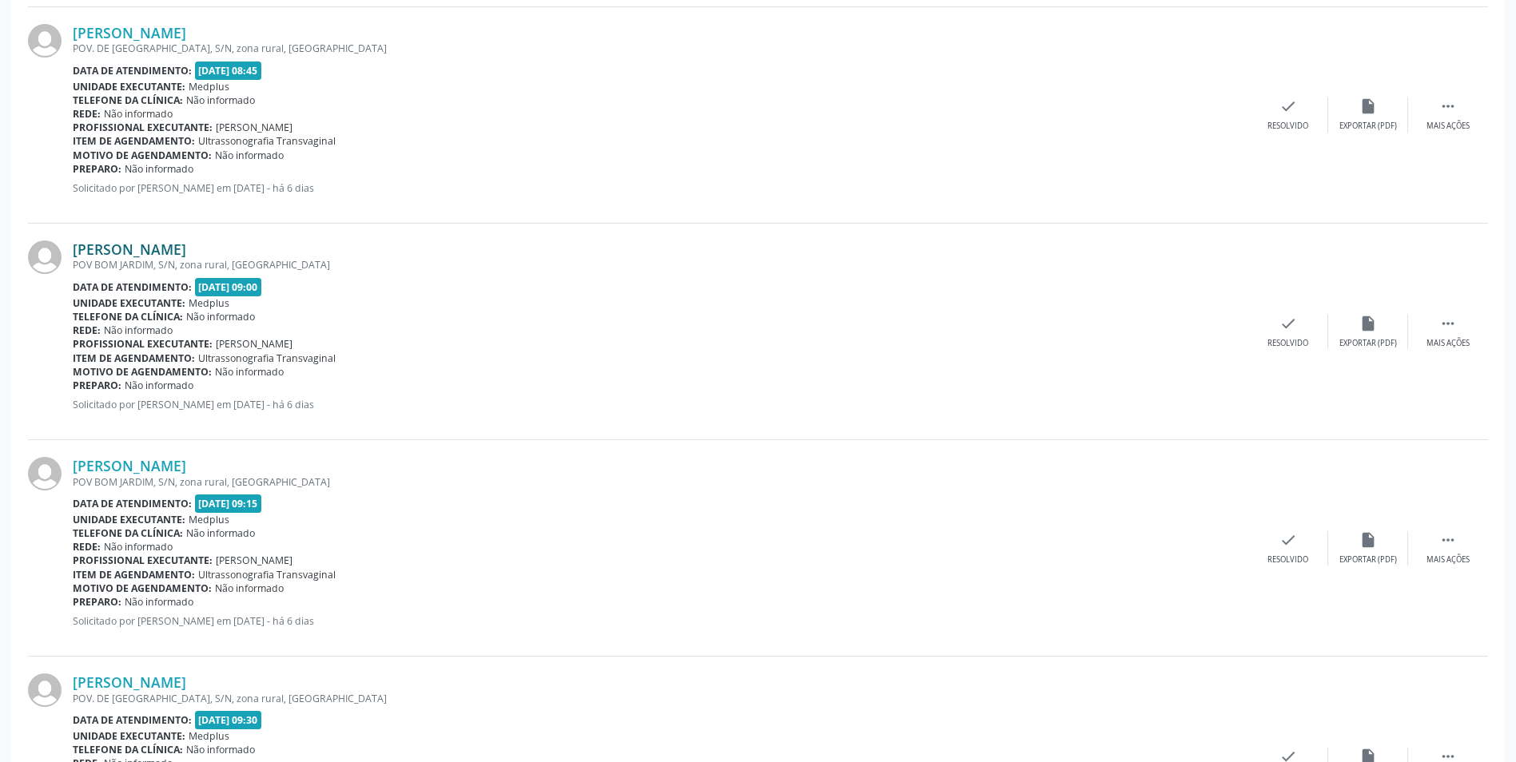
click at [111, 252] on link "[PERSON_NAME]" at bounding box center [129, 249] width 113 height 18
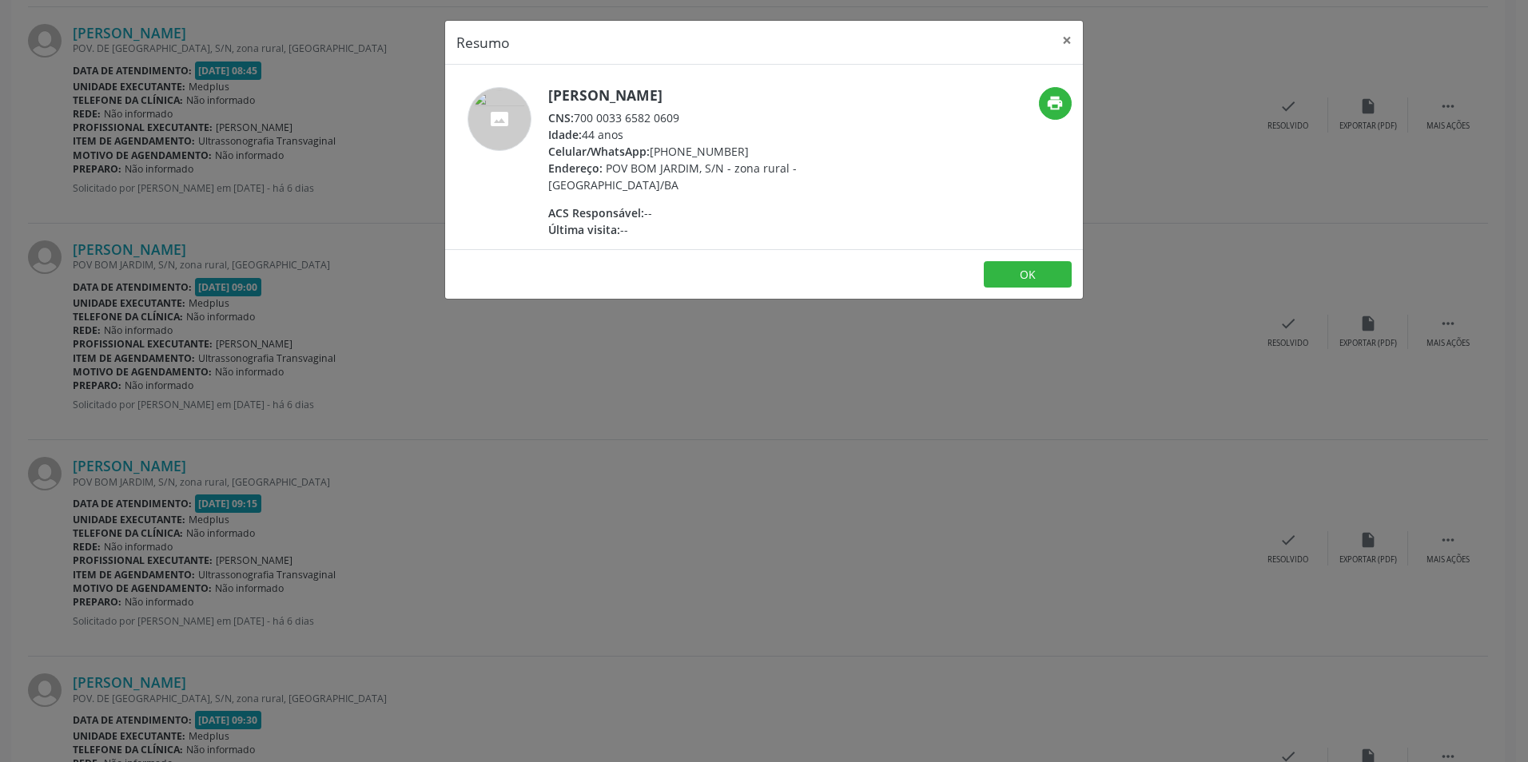
click at [503, 385] on div "Resumo × [PERSON_NAME] CNS: 700 0033 6582 0609 Idade: 44 anos Celular/WhatsApp:…" at bounding box center [764, 381] width 1528 height 762
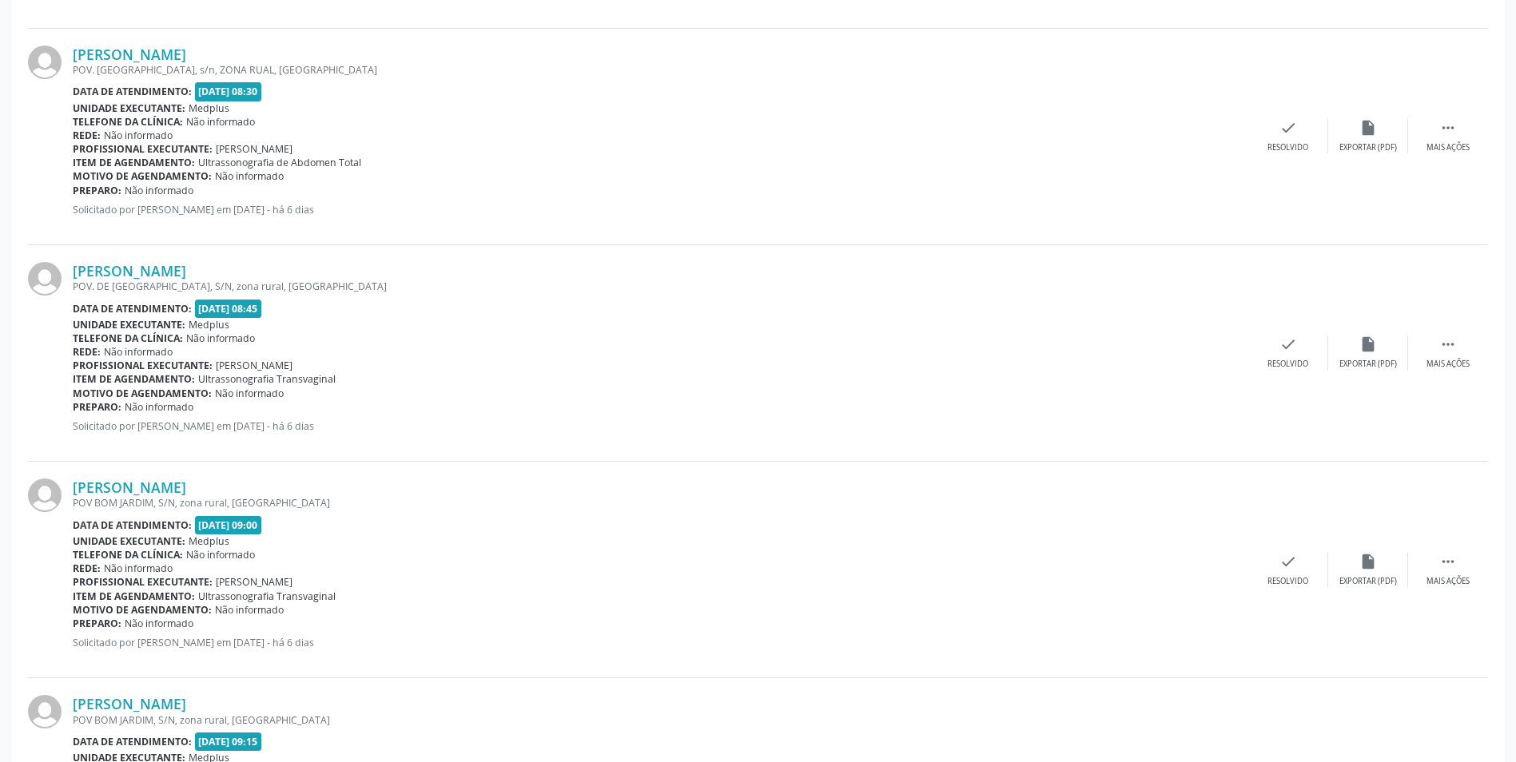
scroll to position [877, 0]
click at [164, 271] on link "[PERSON_NAME]" at bounding box center [129, 273] width 113 height 18
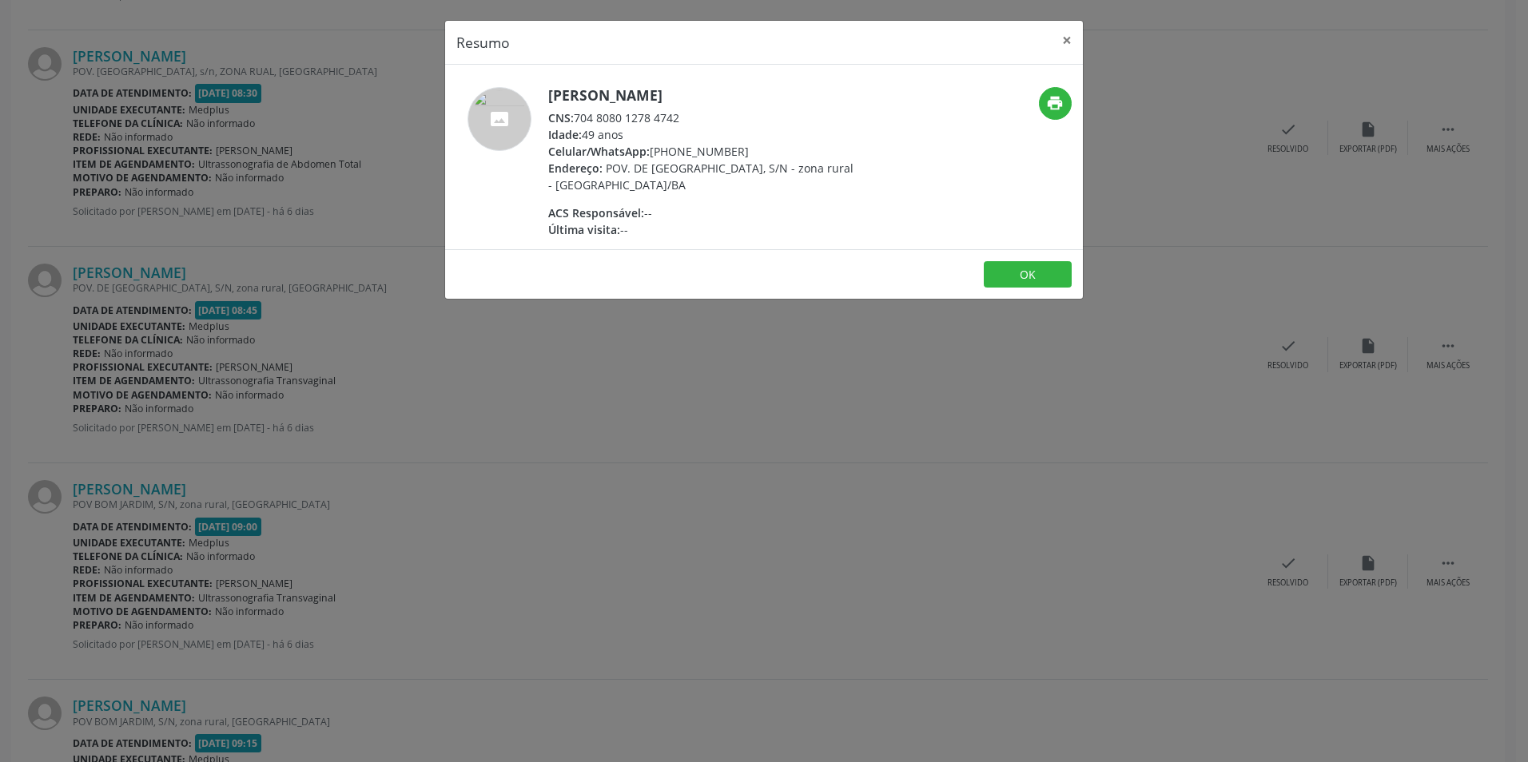
click at [763, 447] on div "Resumo × [PERSON_NAME] CNS: 704 8080 1278 4742 Idade: 49 anos Celular/WhatsApp:…" at bounding box center [764, 381] width 1528 height 762
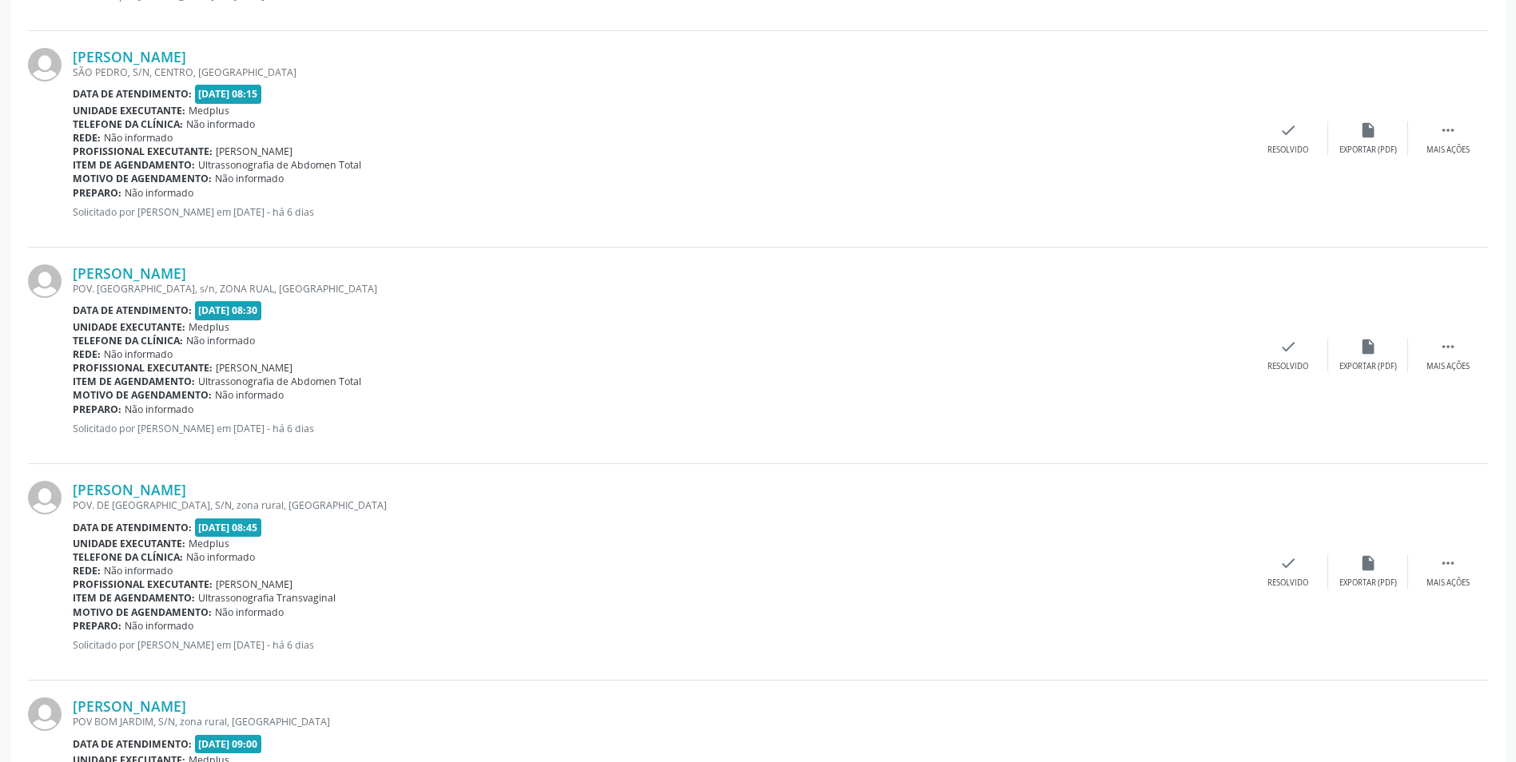
scroll to position [638, 0]
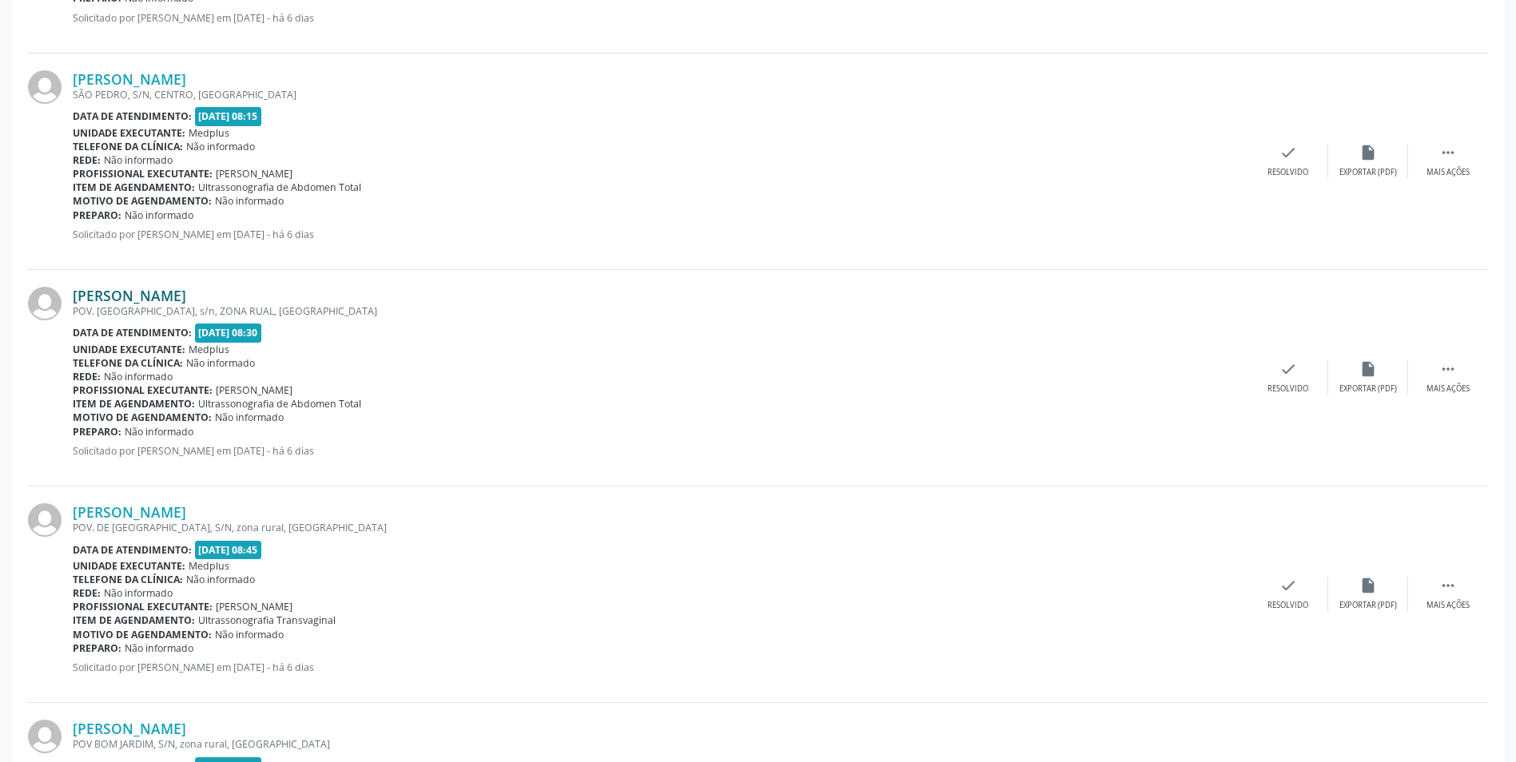
click at [147, 292] on link "[PERSON_NAME]" at bounding box center [129, 296] width 113 height 18
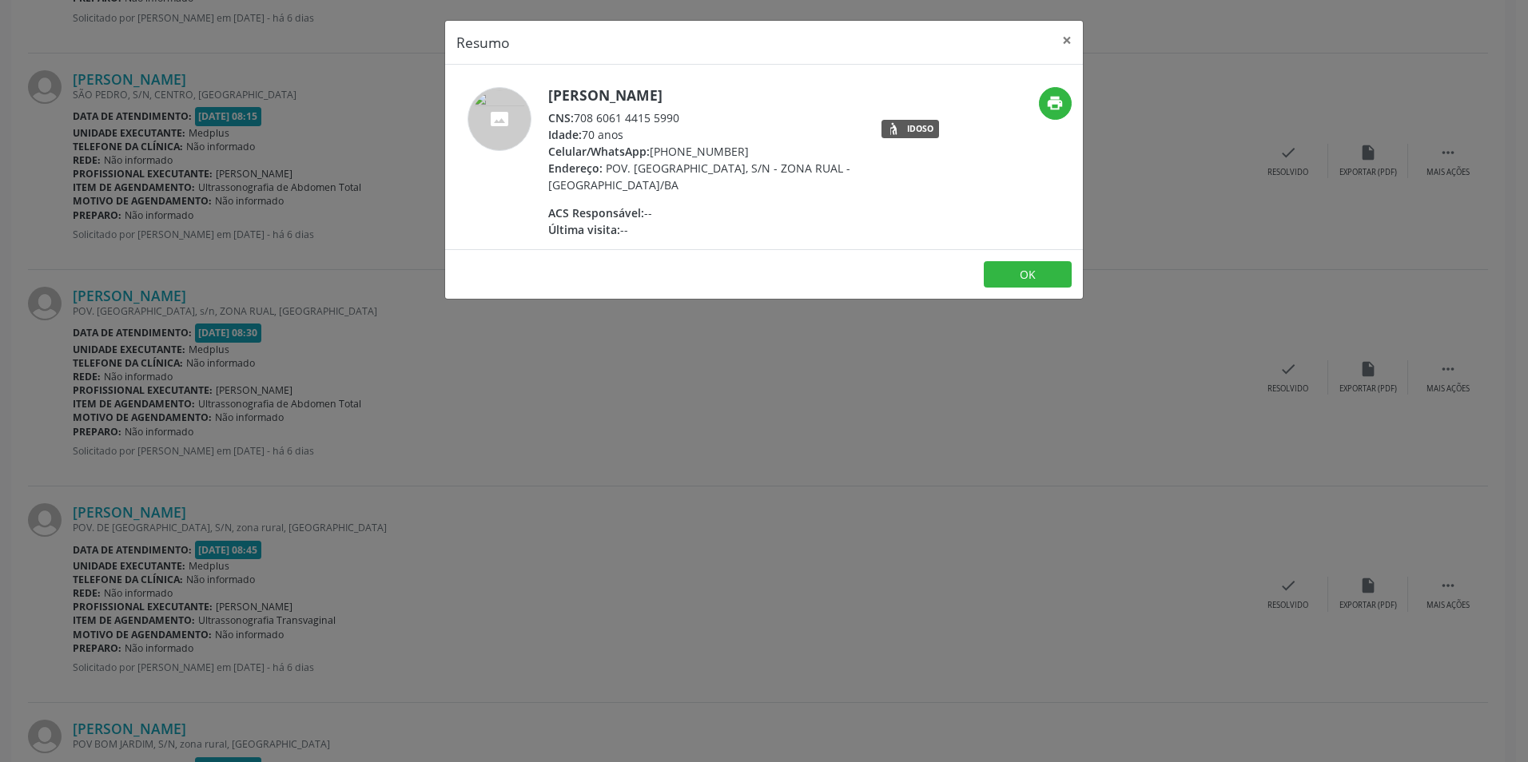
click at [774, 528] on div "Resumo × [PERSON_NAME] CNS: 708 6061 4415 5990 Idade: 70 anos Celular/WhatsApp:…" at bounding box center [764, 381] width 1528 height 762
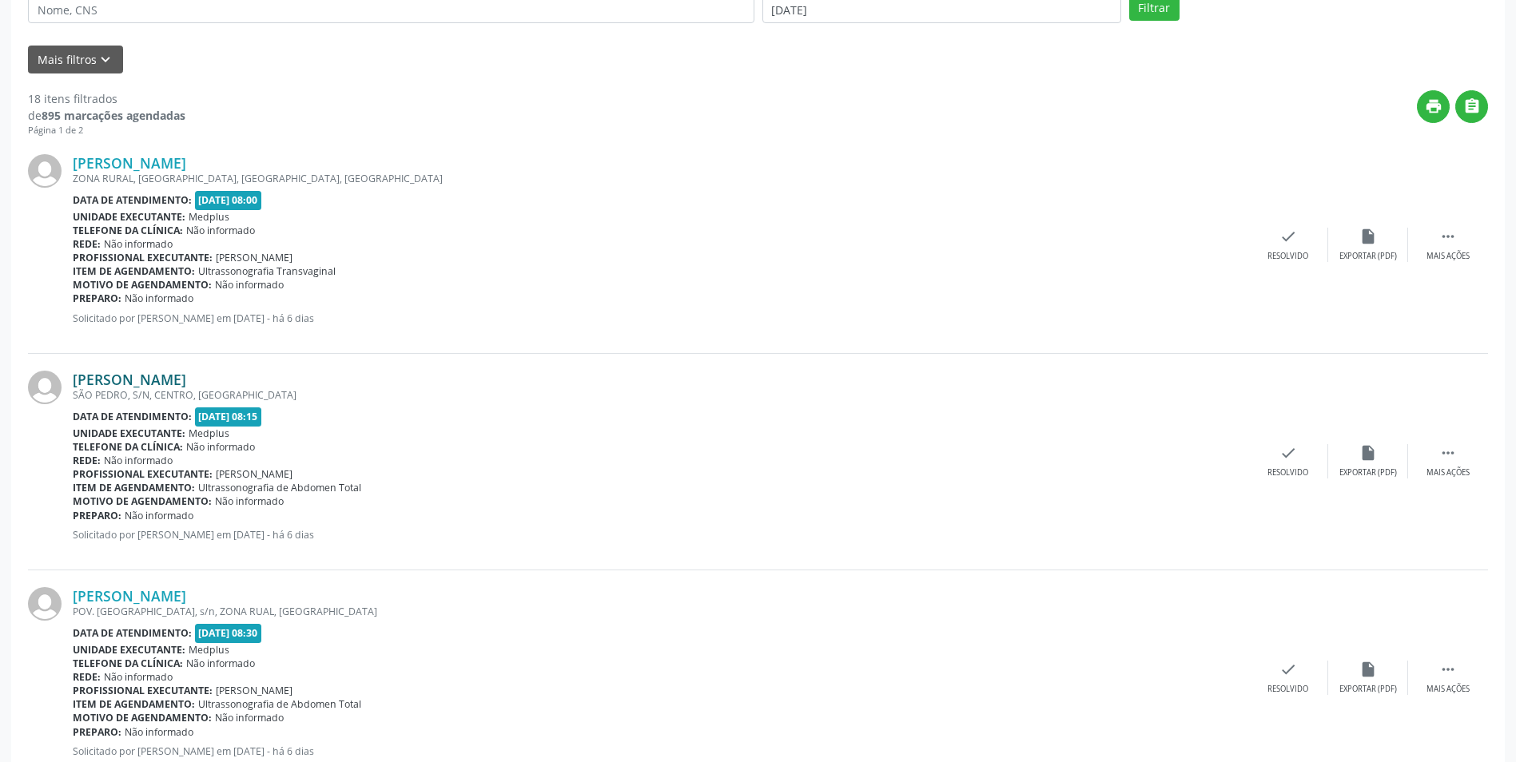
scroll to position [318, 0]
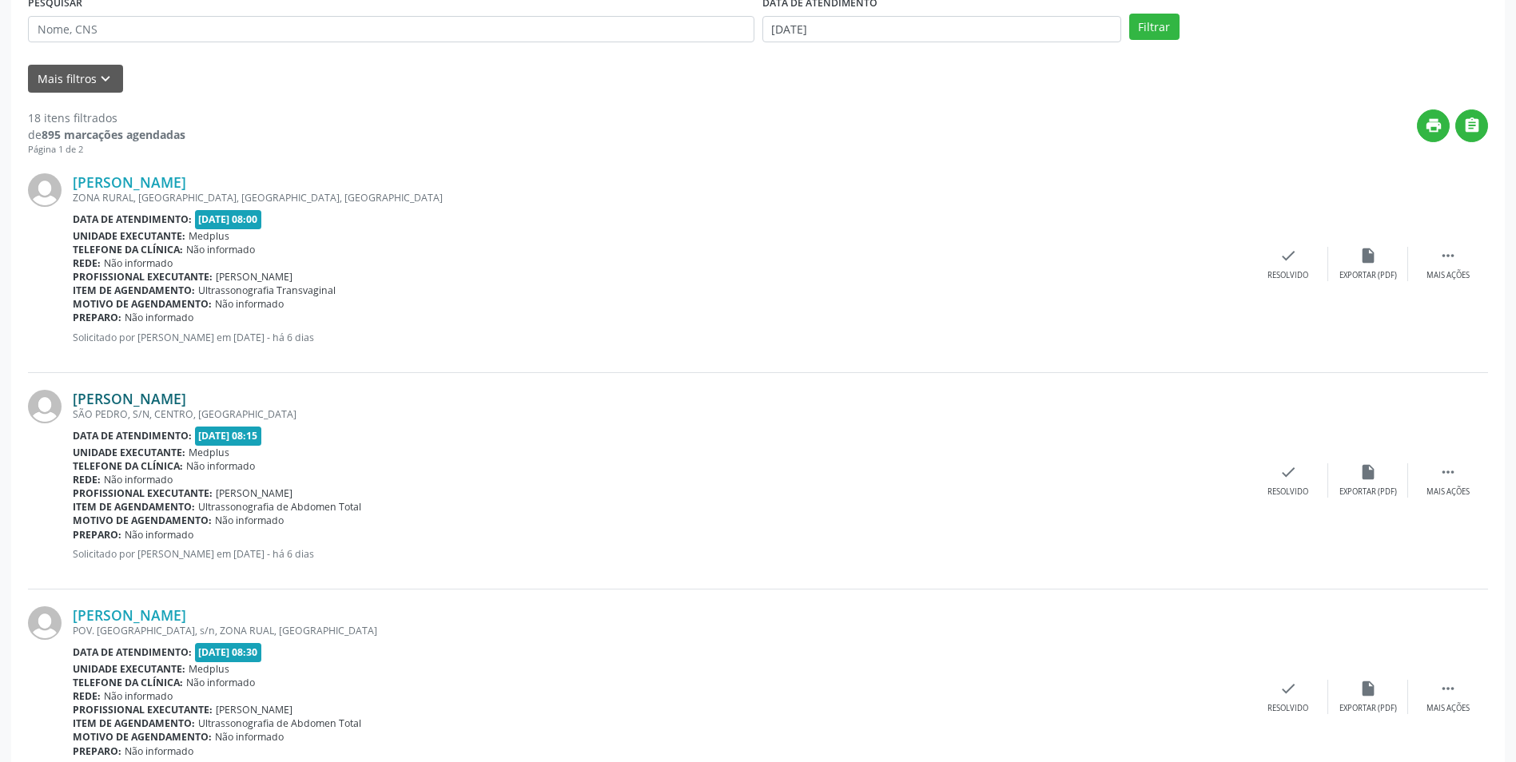
click at [133, 398] on link "[PERSON_NAME]" at bounding box center [129, 399] width 113 height 18
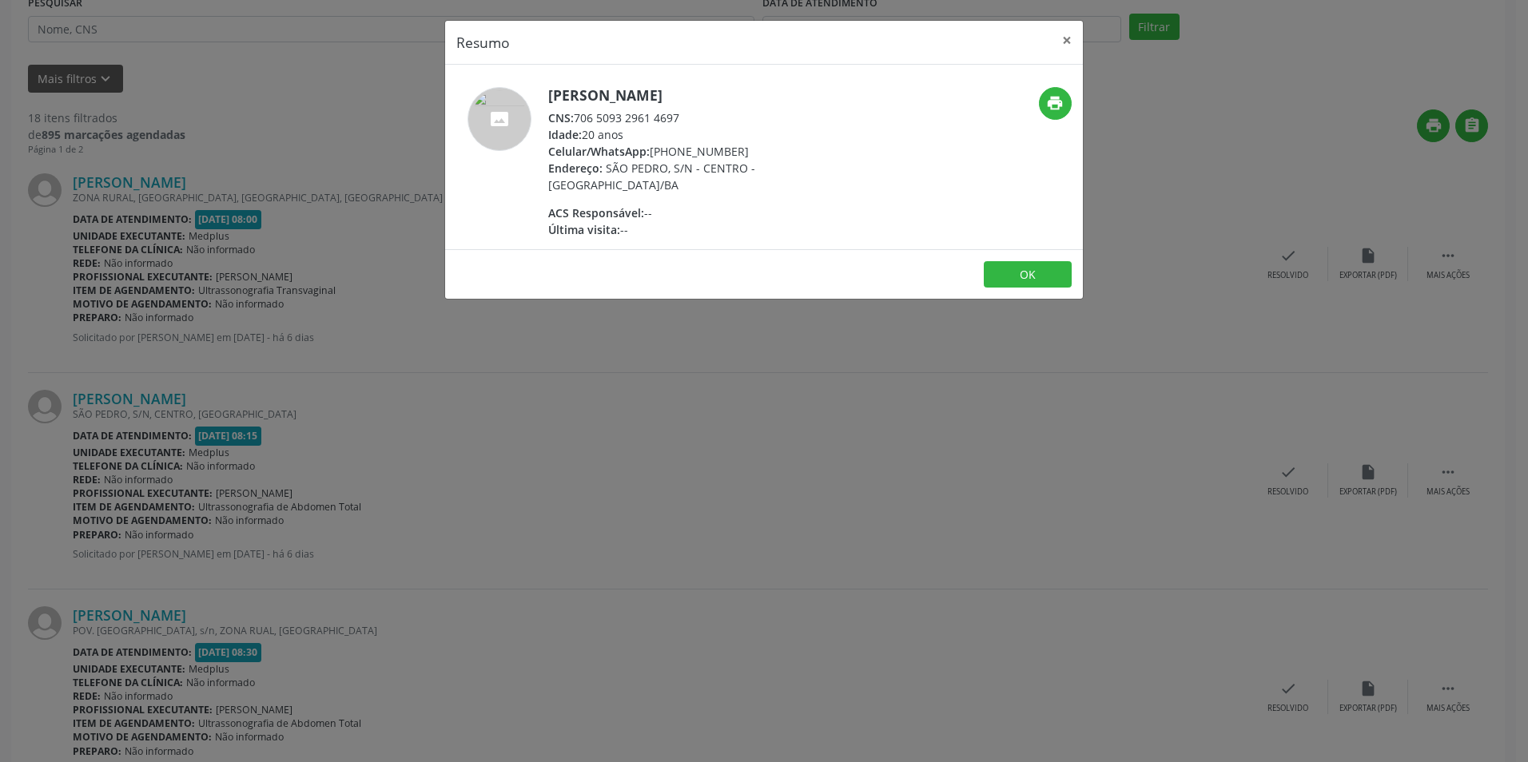
click at [628, 480] on div "Resumo × [PERSON_NAME] CNS: 706 5093 2961 4697 Idade: 20 anos Celular/WhatsApp:…" at bounding box center [764, 381] width 1528 height 762
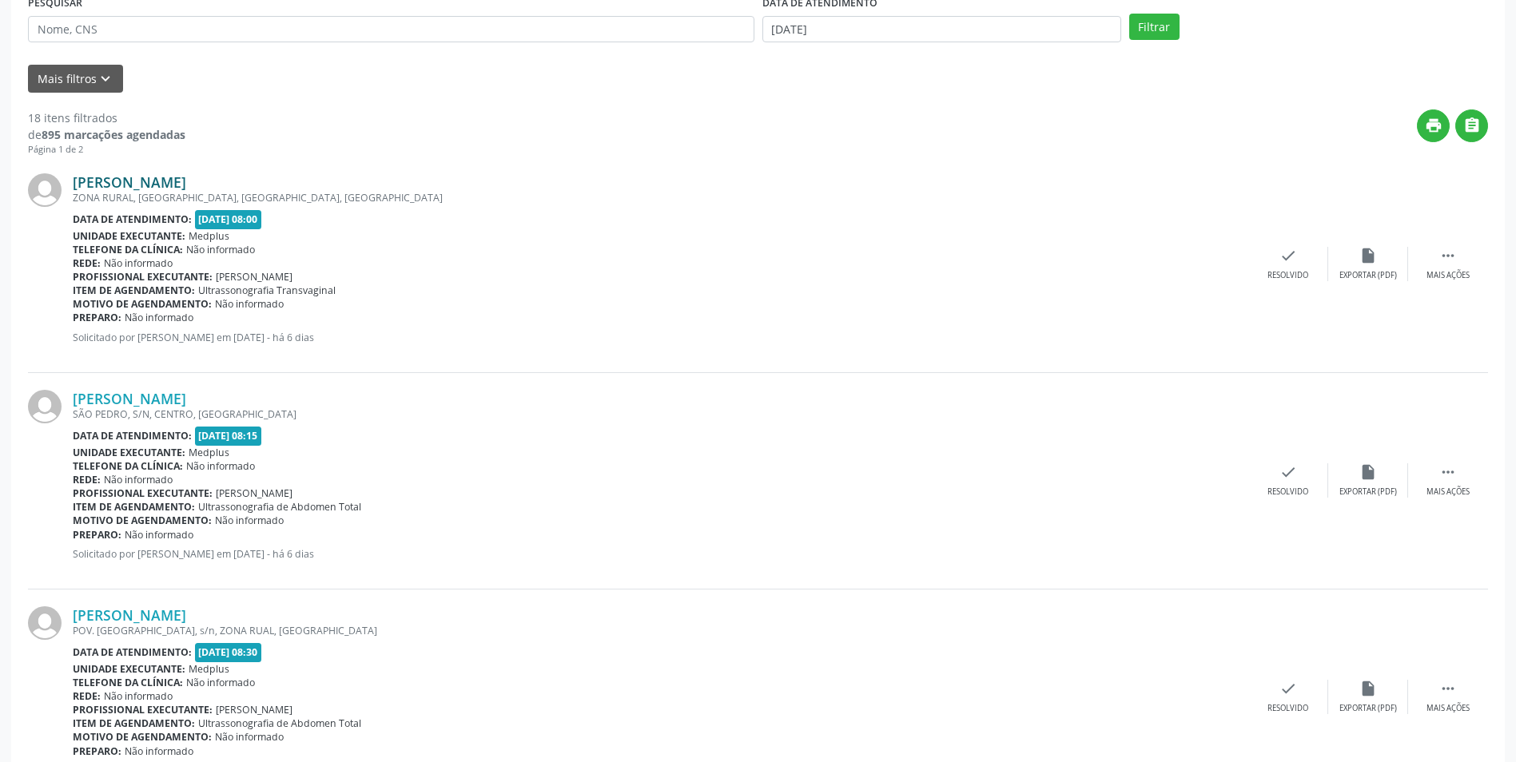
click at [125, 189] on link "[PERSON_NAME]" at bounding box center [129, 182] width 113 height 18
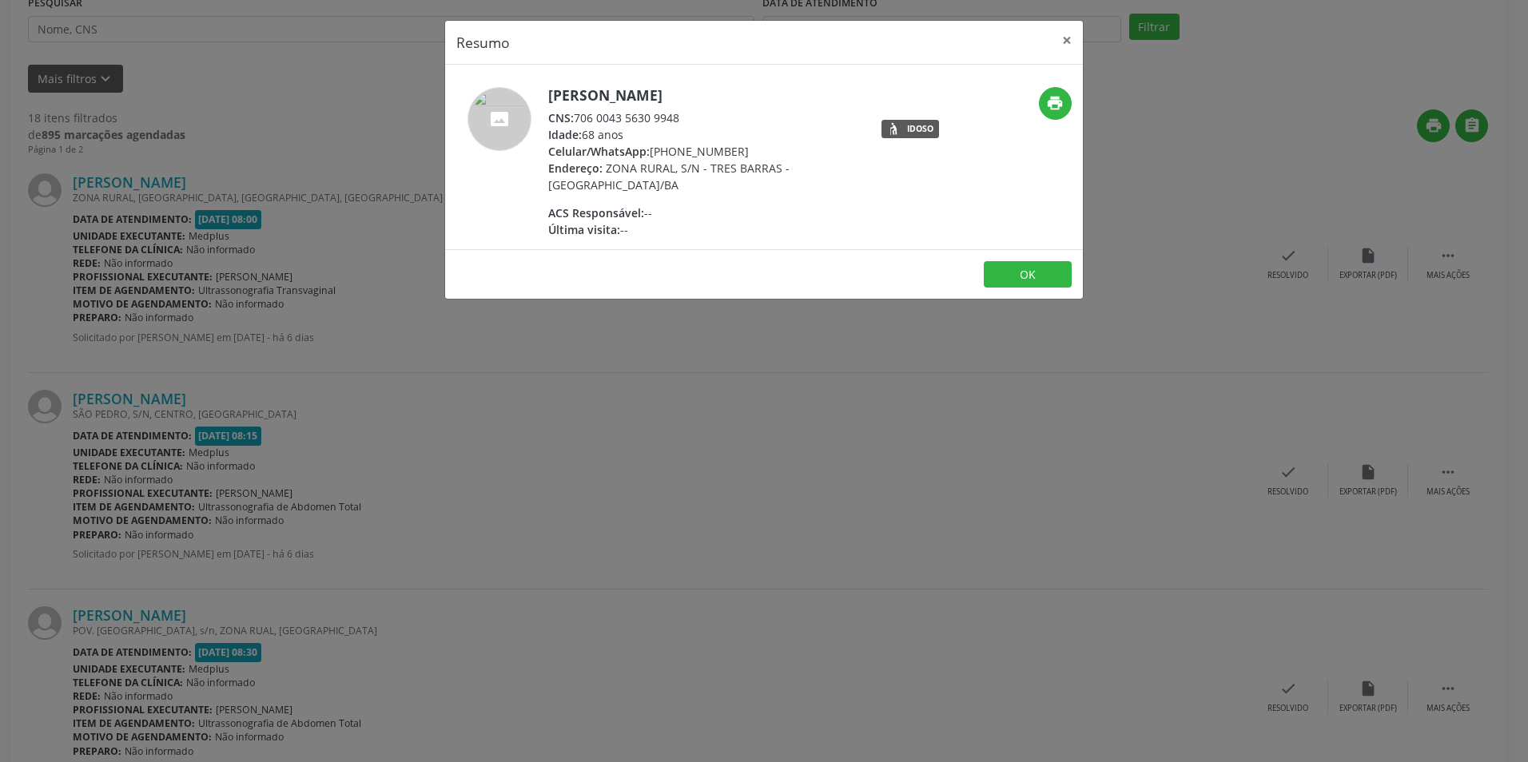
click at [761, 426] on div "Resumo × [PERSON_NAME] CNS: 706 0043 5630 9948 Idade: 68 anos Celular/WhatsApp:…" at bounding box center [764, 381] width 1528 height 762
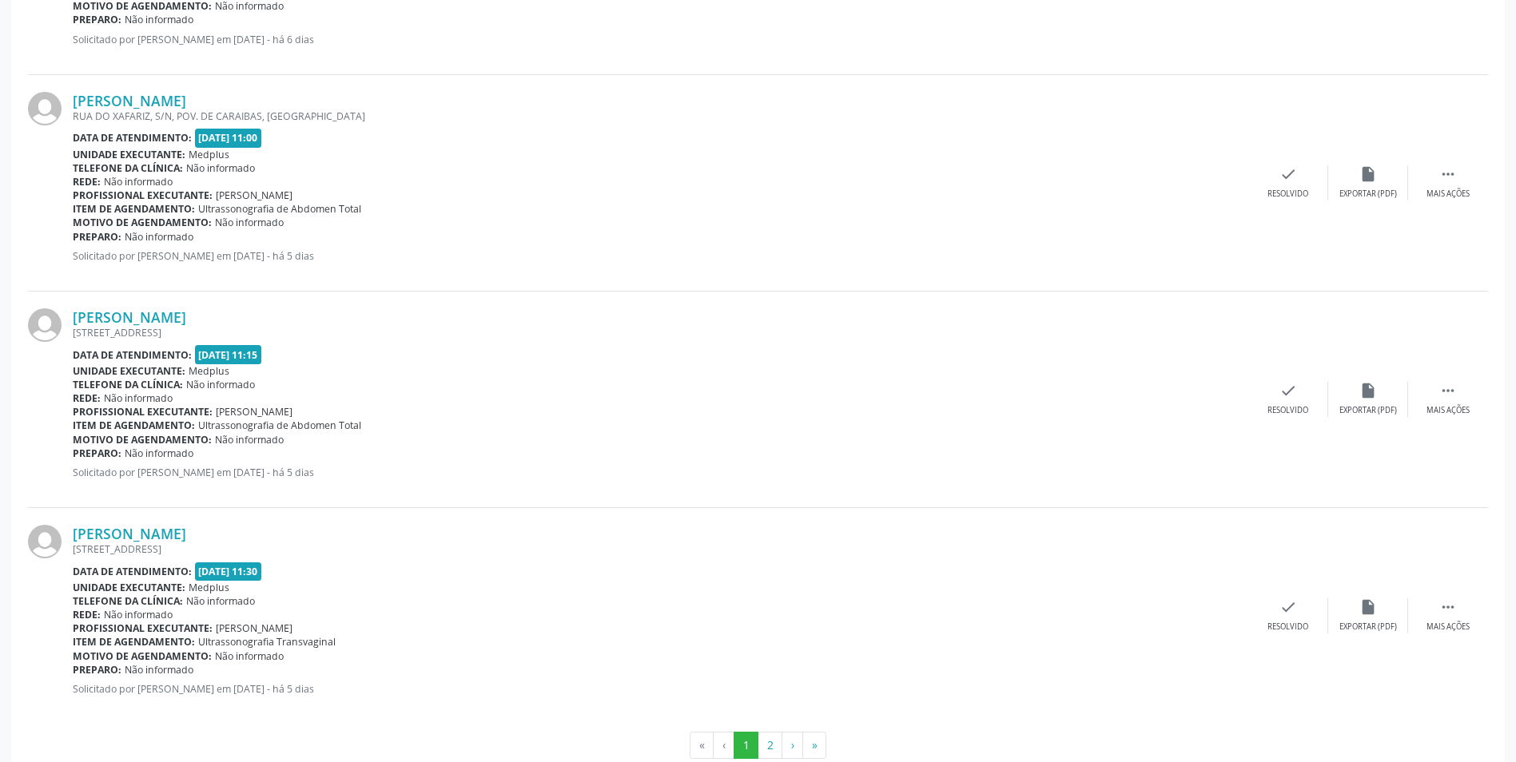
scroll to position [3034, 0]
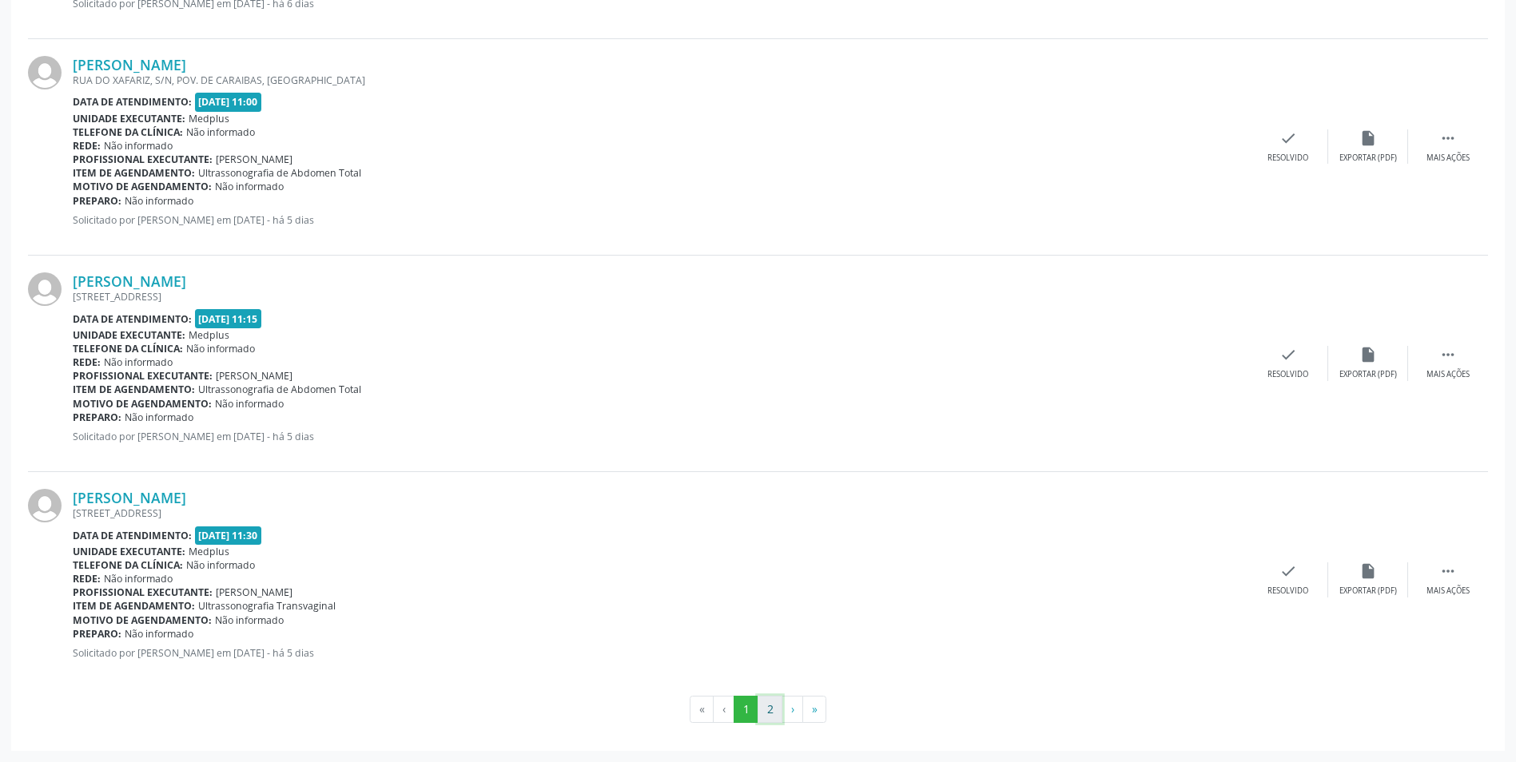
click at [778, 699] on button "2" at bounding box center [769, 709] width 25 height 27
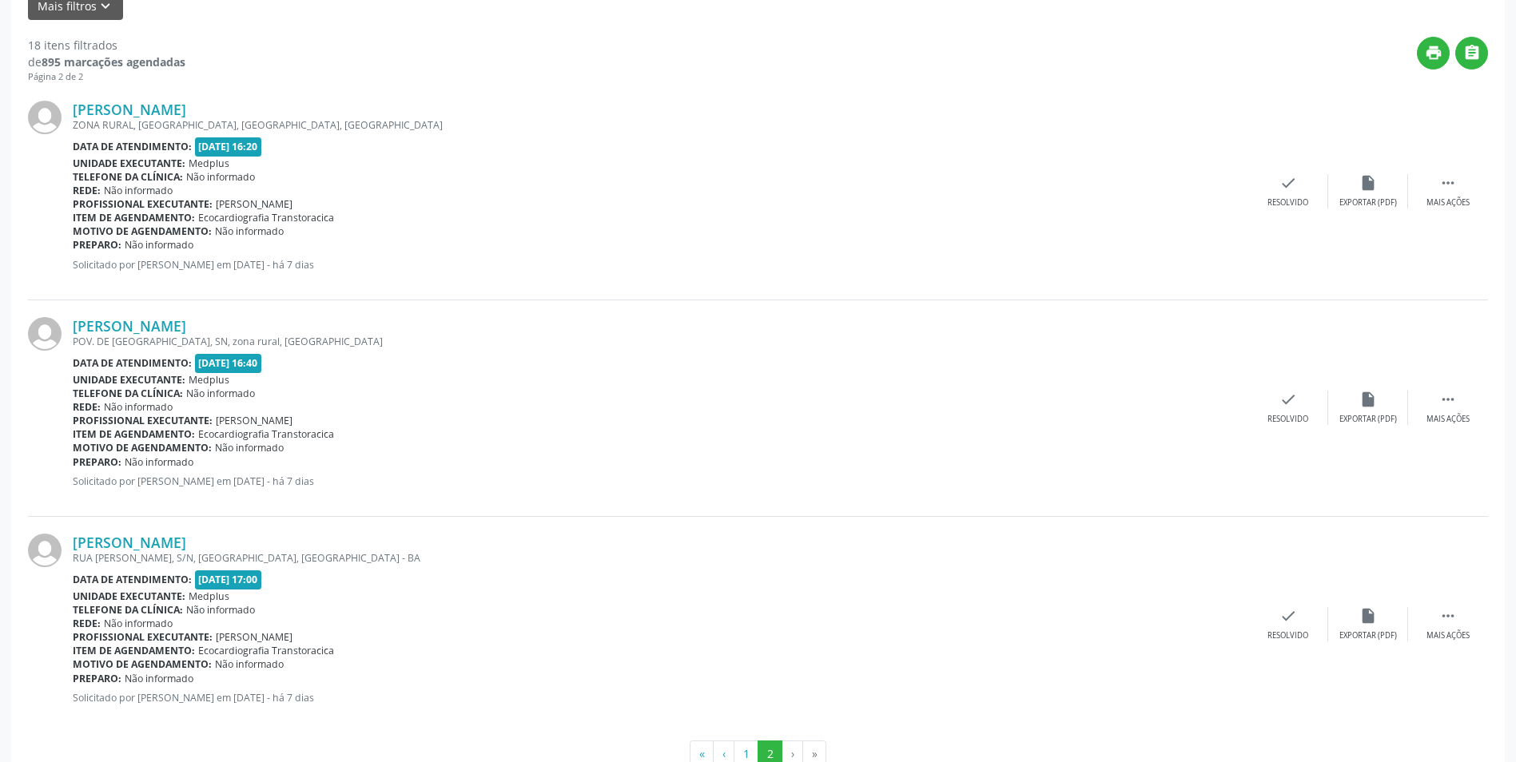
scroll to position [435, 0]
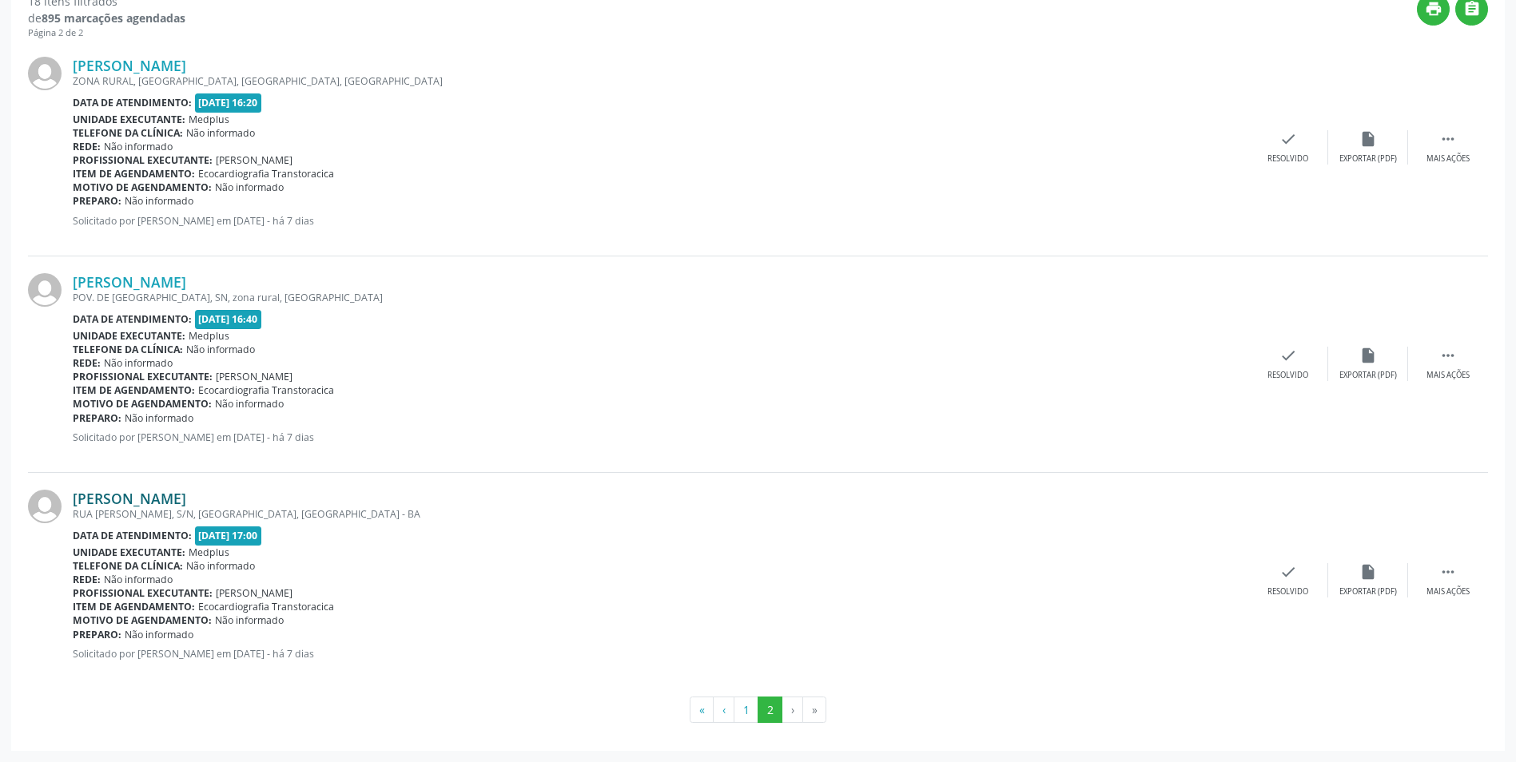
click at [149, 503] on link "[PERSON_NAME]" at bounding box center [129, 499] width 113 height 18
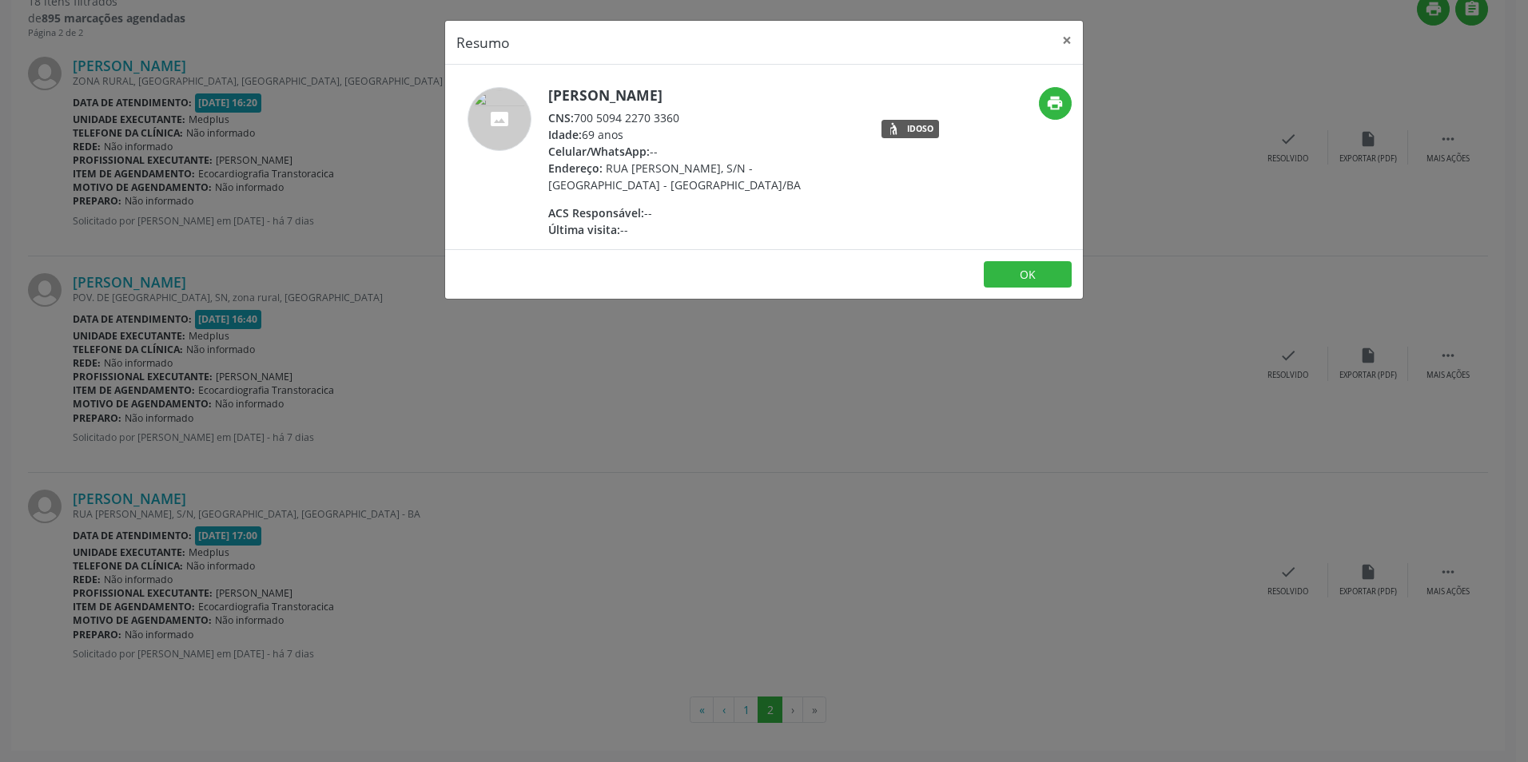
click at [800, 519] on div "Resumo × [PERSON_NAME] CNS: 700 5094 2270 3360 Idade: 69 anos Celular/WhatsApp:…" at bounding box center [764, 381] width 1528 height 762
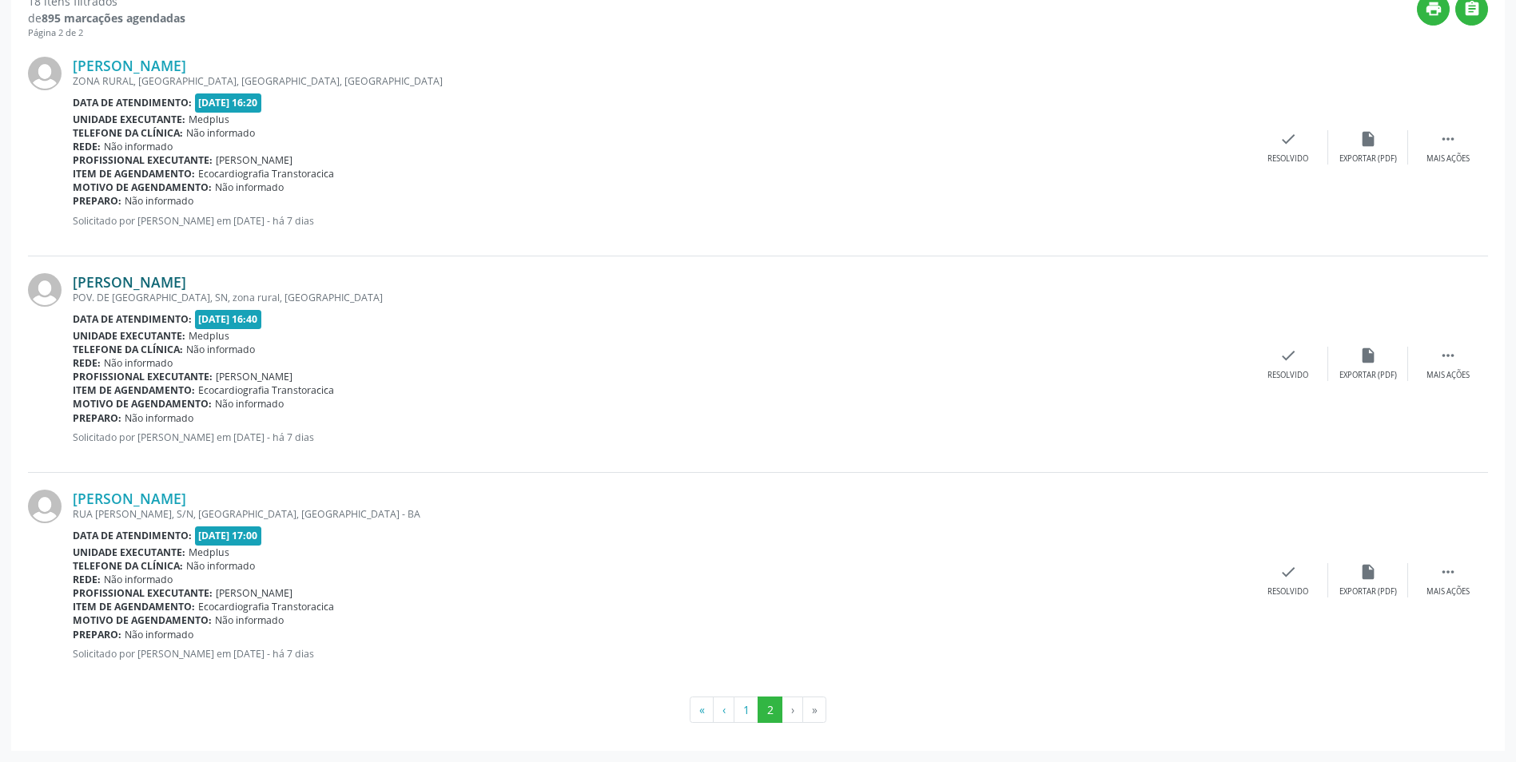
click at [163, 282] on link "[PERSON_NAME]" at bounding box center [129, 282] width 113 height 18
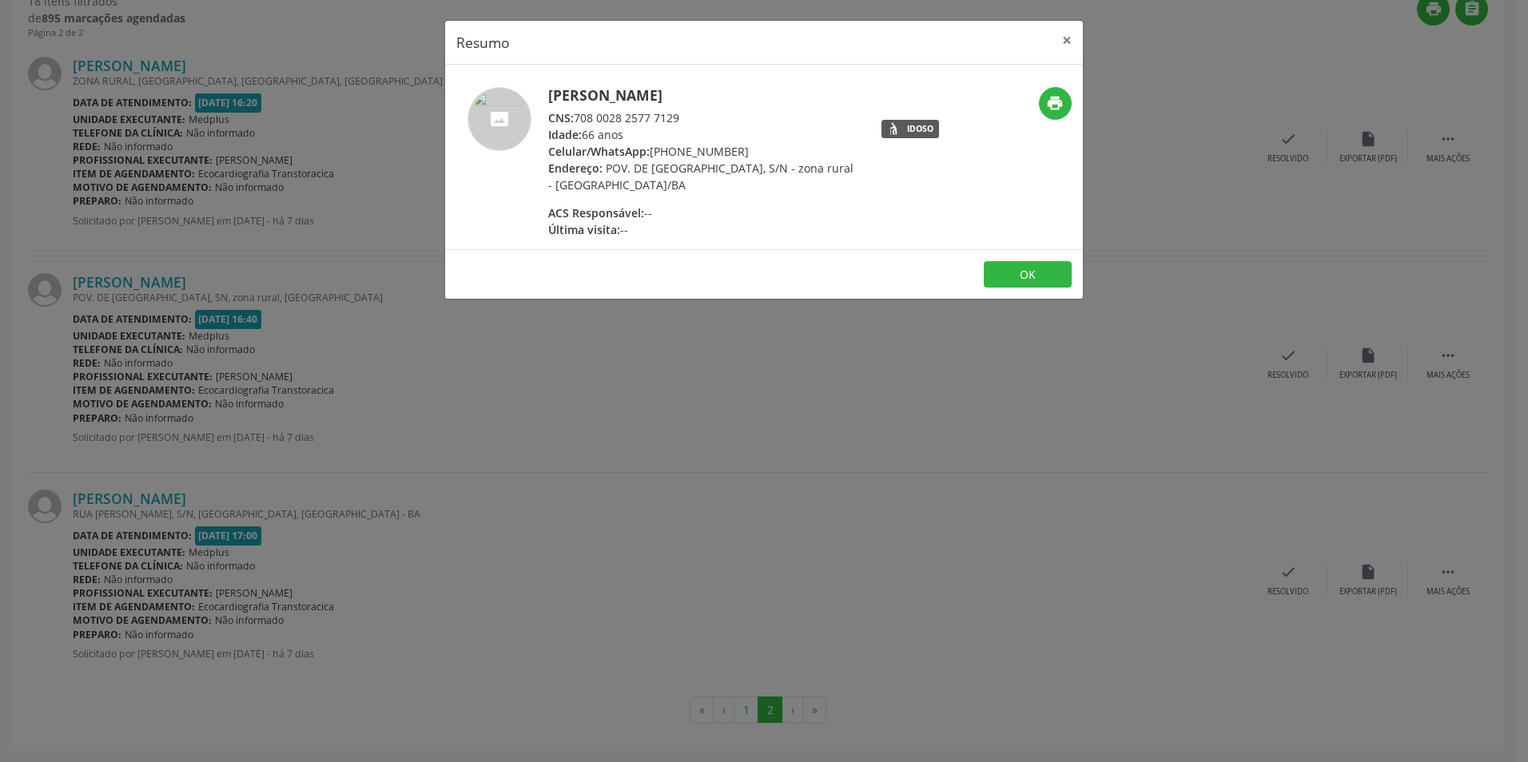
click at [475, 399] on div "Resumo × [PERSON_NAME] CNS: 708 0028 2577 7129 Idade: 66 anos Celular/WhatsApp:…" at bounding box center [764, 381] width 1528 height 762
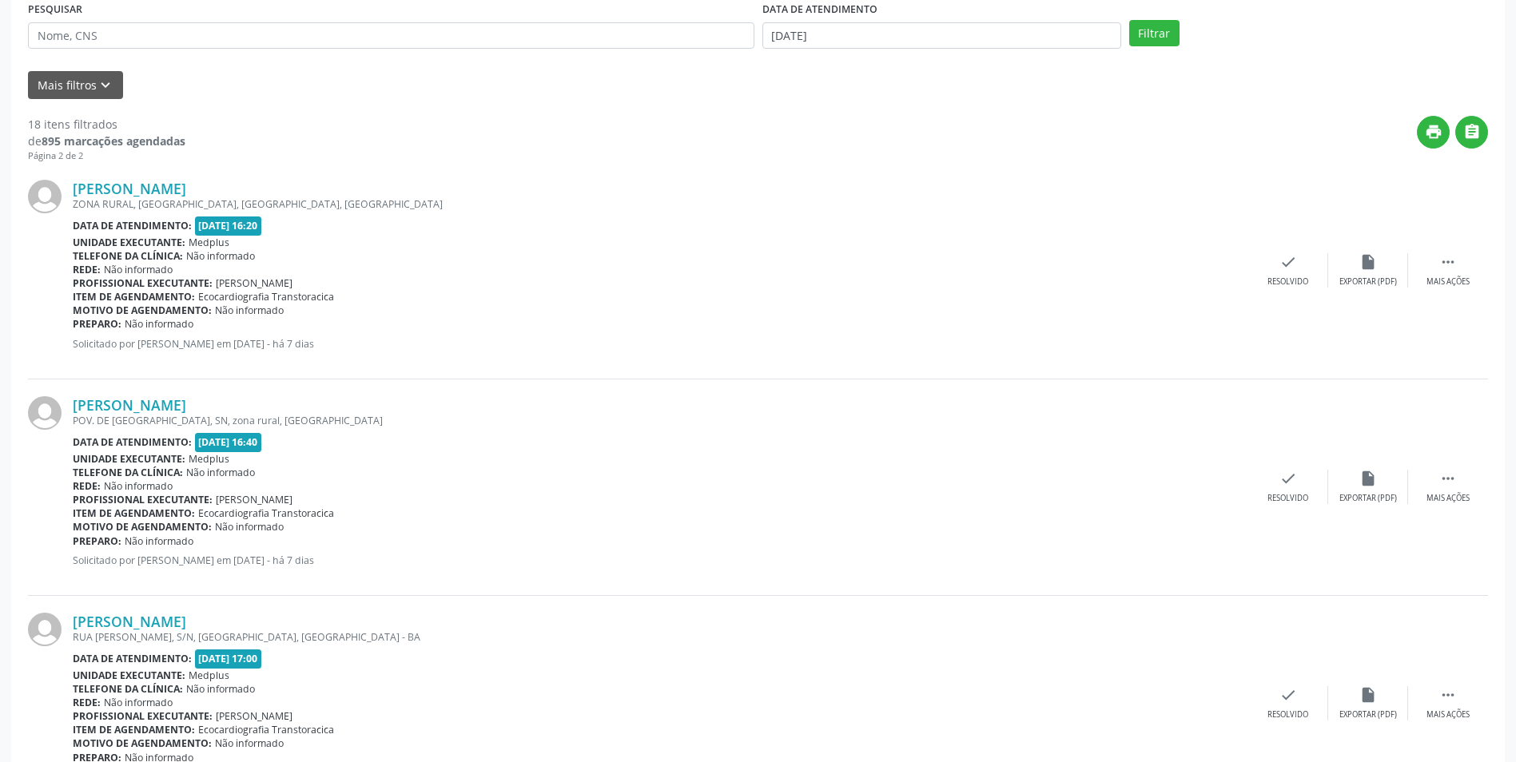
scroll to position [275, 0]
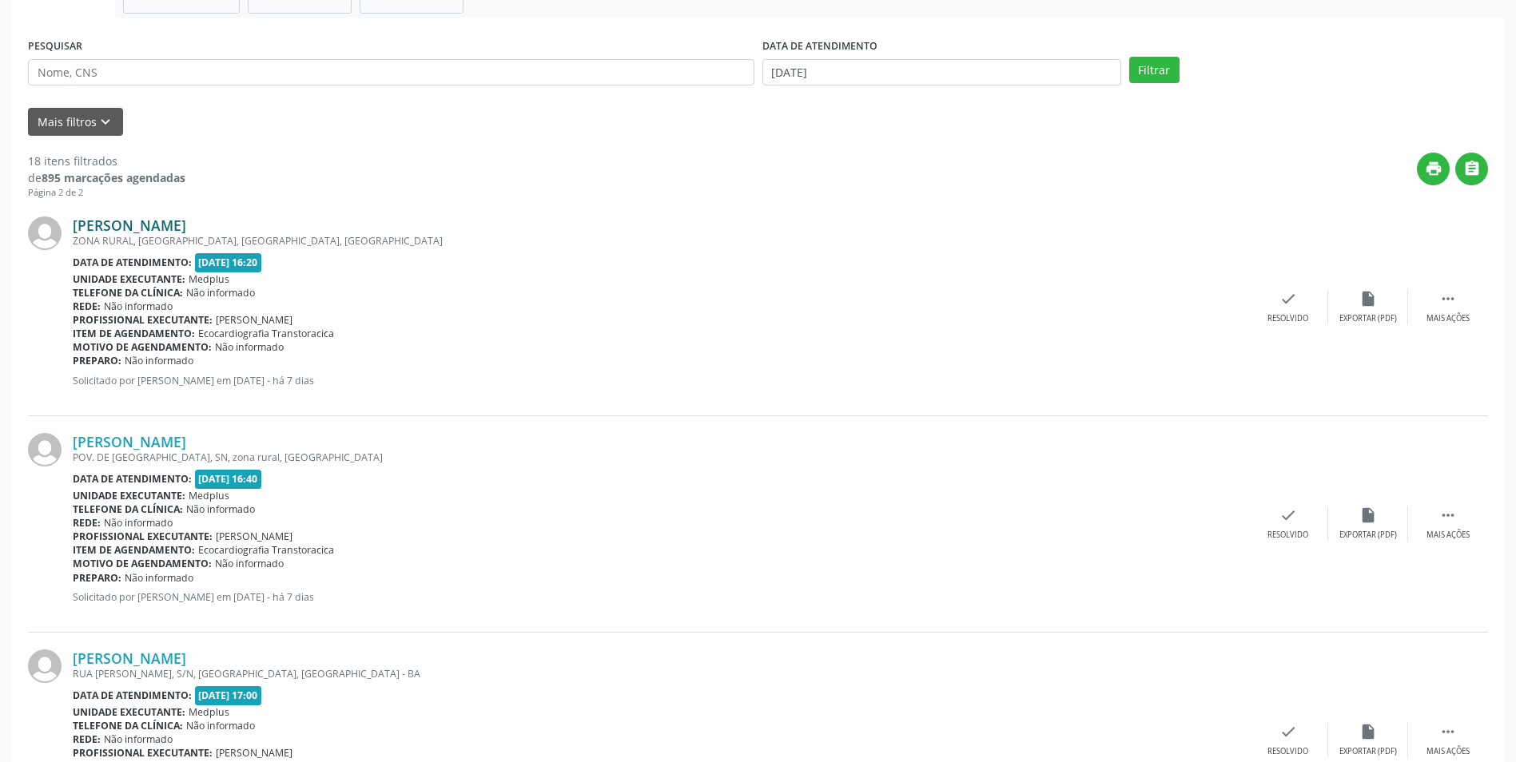
click at [129, 227] on link "[PERSON_NAME]" at bounding box center [129, 226] width 113 height 18
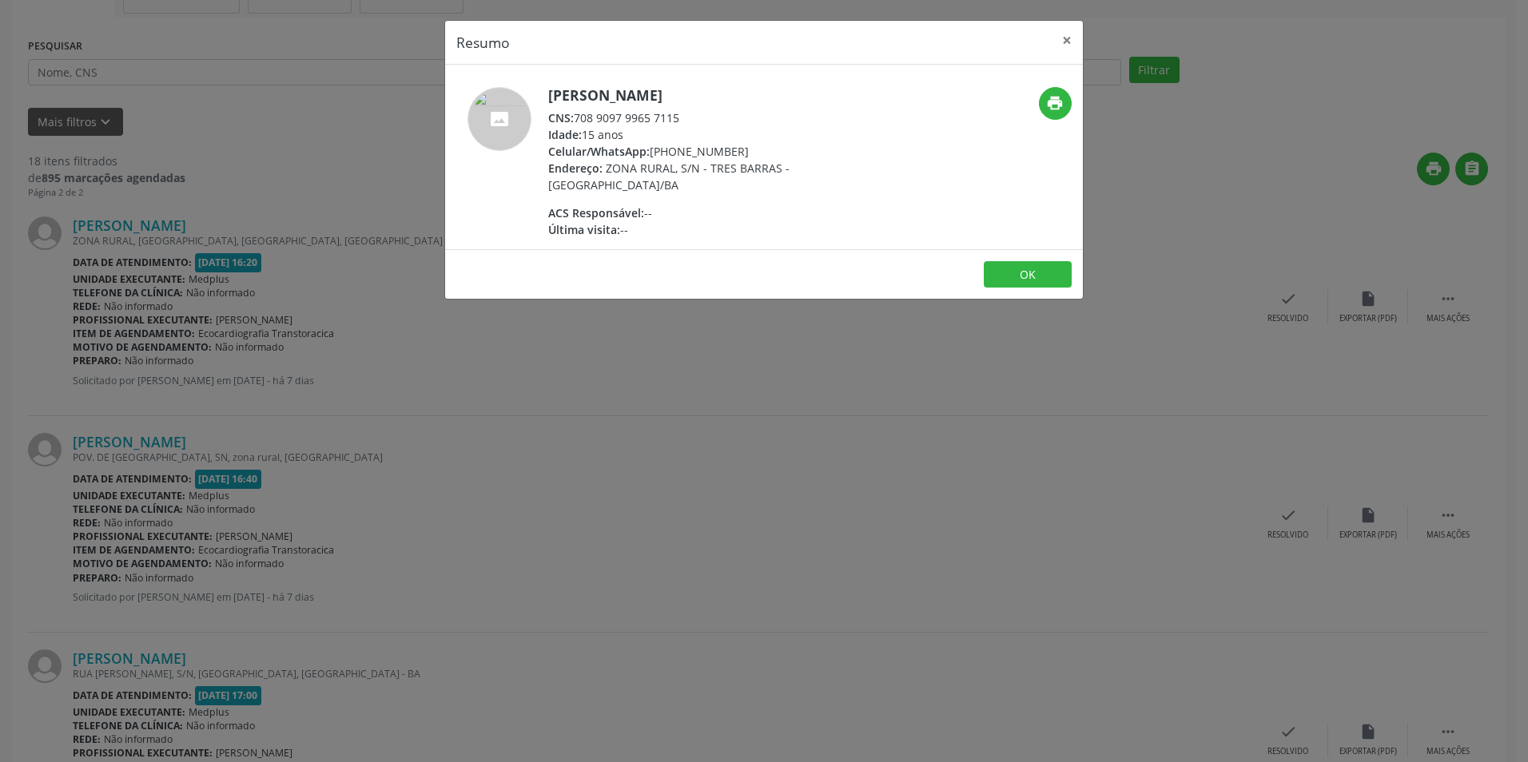
click at [809, 386] on div "Resumo × [PERSON_NAME] CNS: 708 9097 9965 7115 Idade: 15 anos Celular/WhatsApp:…" at bounding box center [764, 381] width 1528 height 762
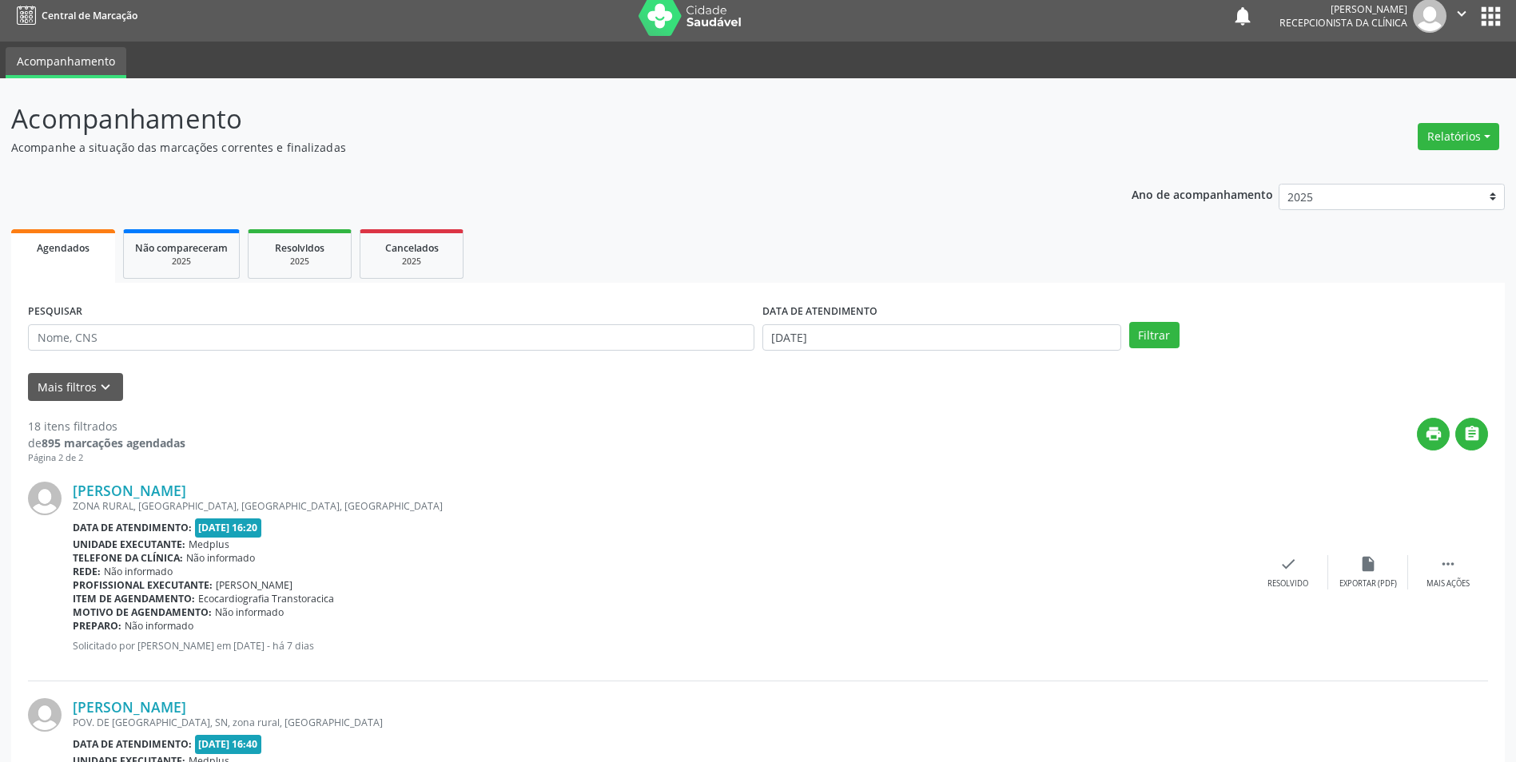
scroll to position [0, 0]
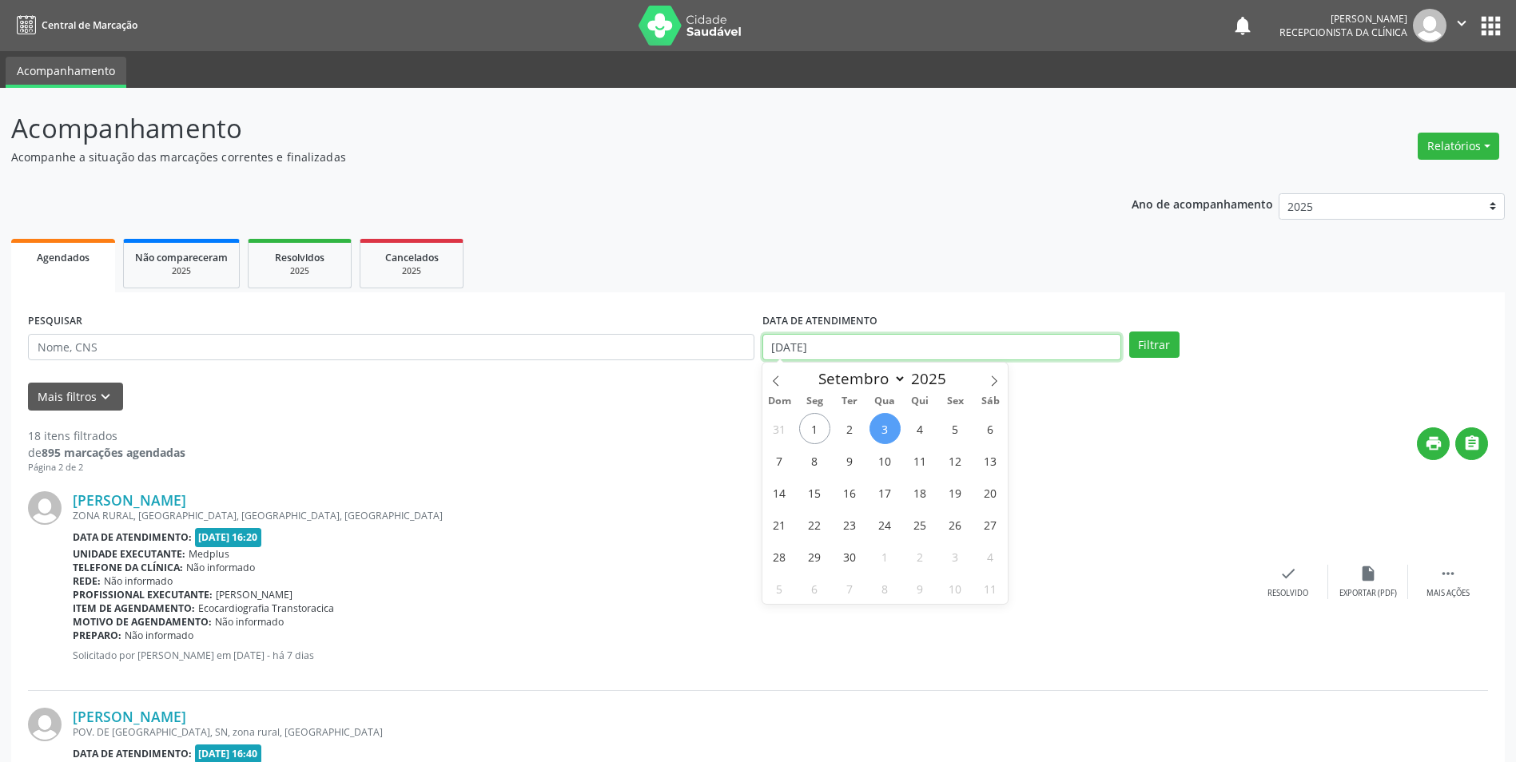
click at [945, 346] on input "[DATE]" at bounding box center [941, 347] width 359 height 27
click at [888, 430] on span "3" at bounding box center [884, 428] width 31 height 31
type input "[DATE]"
click at [1146, 352] on button "Filtrar" at bounding box center [1154, 345] width 50 height 27
